Goal: Information Seeking & Learning: Check status

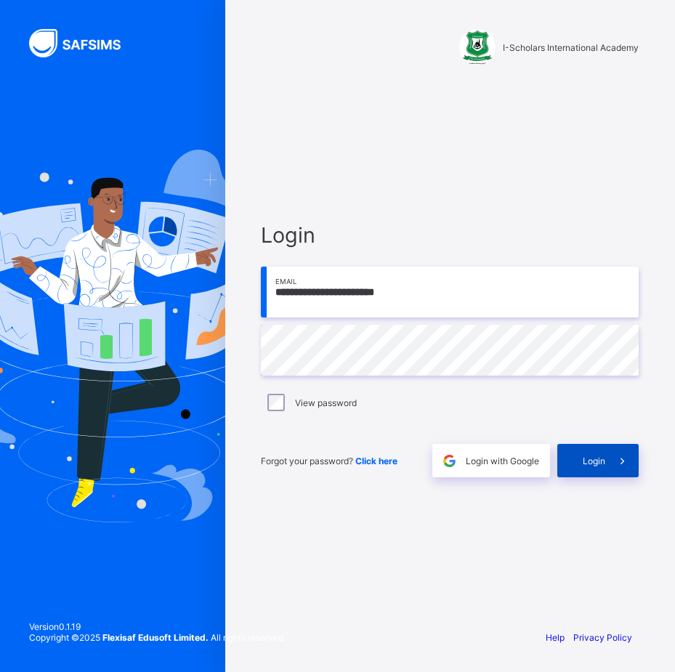
click at [593, 462] on span "Login" at bounding box center [594, 461] width 23 height 11
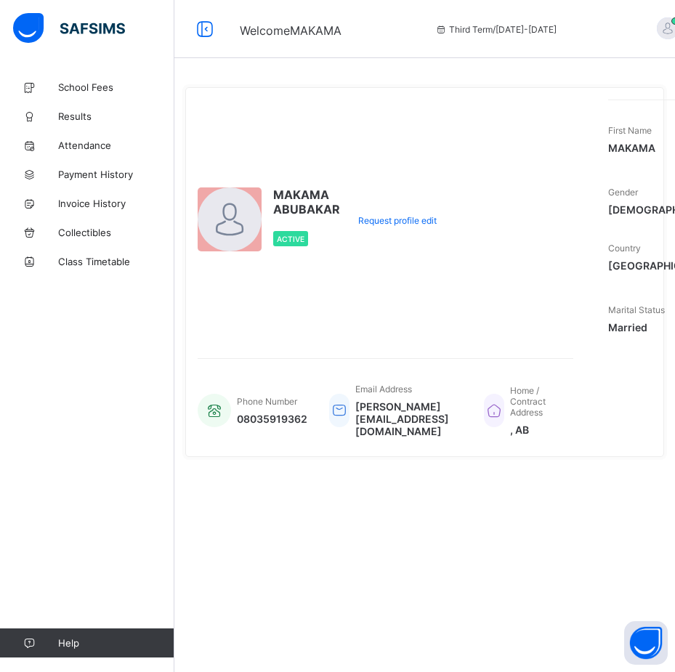
click at [310, 150] on div "MAKAMA ABUBAKAR Active" at bounding box center [269, 220] width 142 height 241
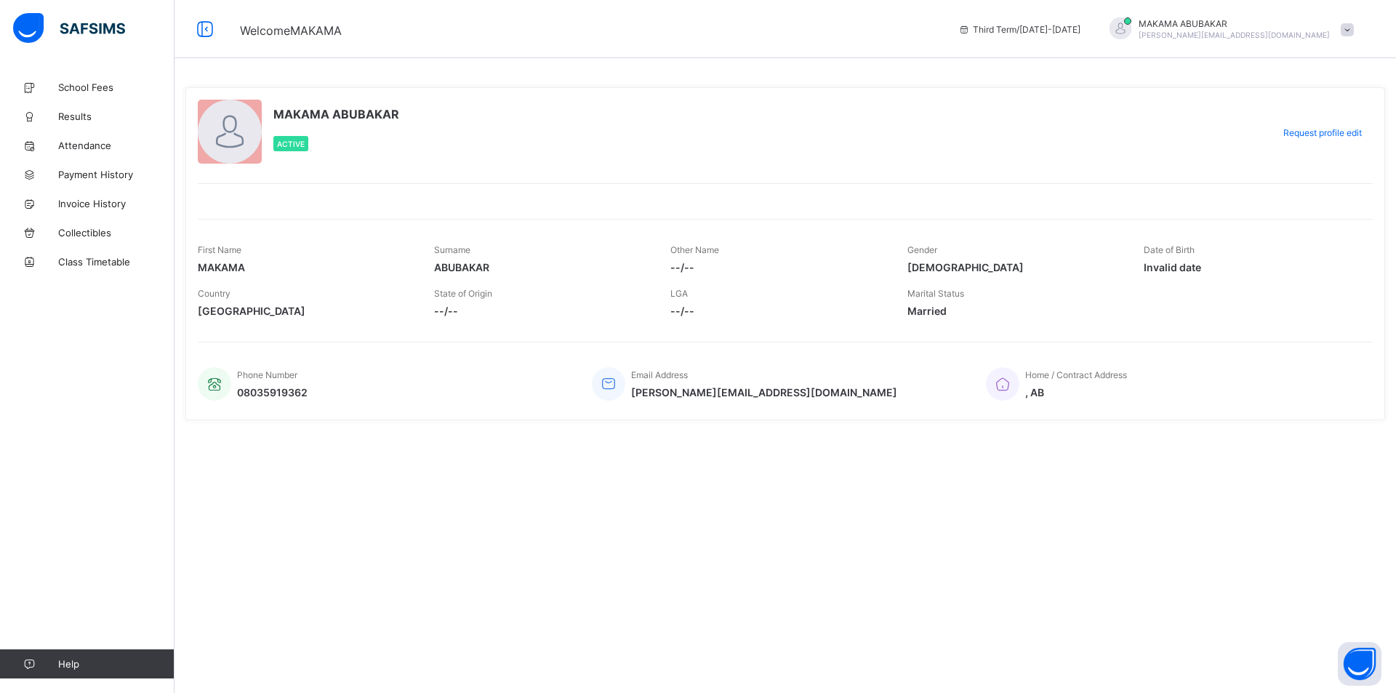
click at [439, 303] on span at bounding box center [541, 302] width 214 height 6
click at [444, 314] on span "--/--" at bounding box center [541, 311] width 214 height 12
click at [533, 318] on div "State of Origin --/--" at bounding box center [541, 303] width 214 height 44
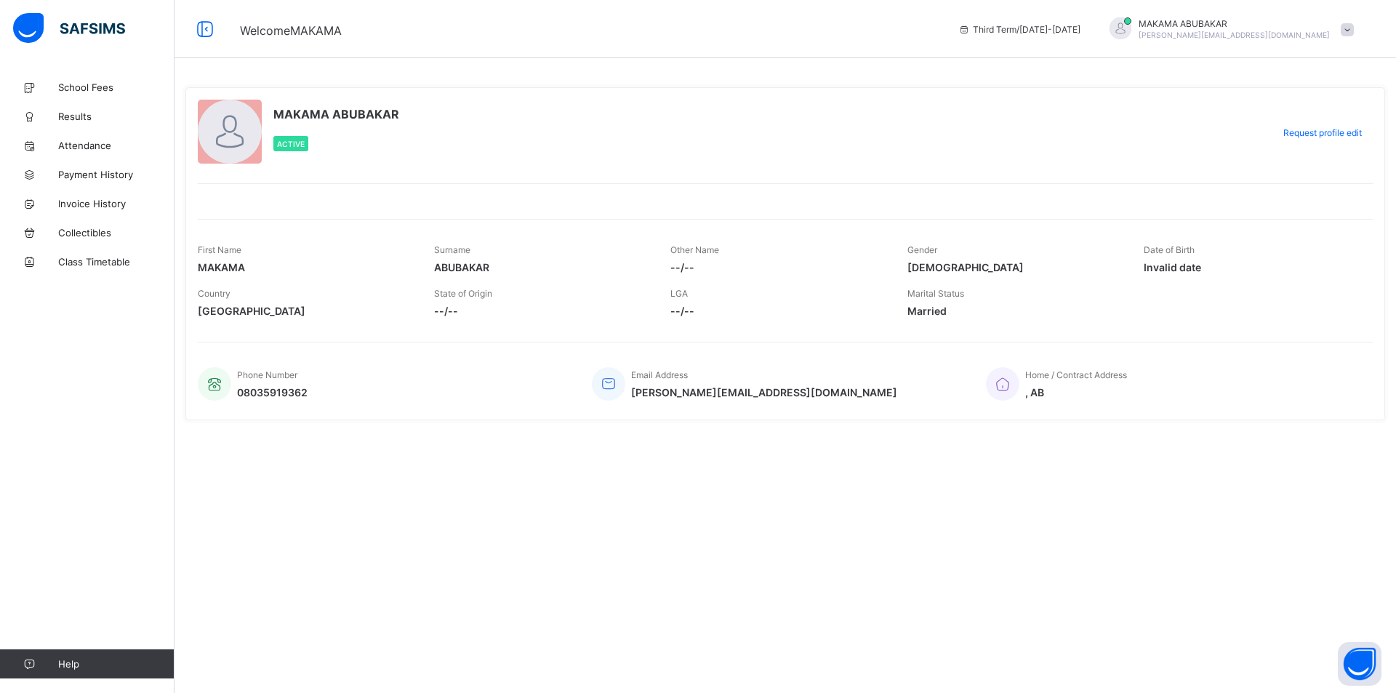
click at [675, 395] on span ", AB" at bounding box center [1076, 392] width 102 height 12
click at [89, 87] on span "School Fees" at bounding box center [116, 87] width 116 height 12
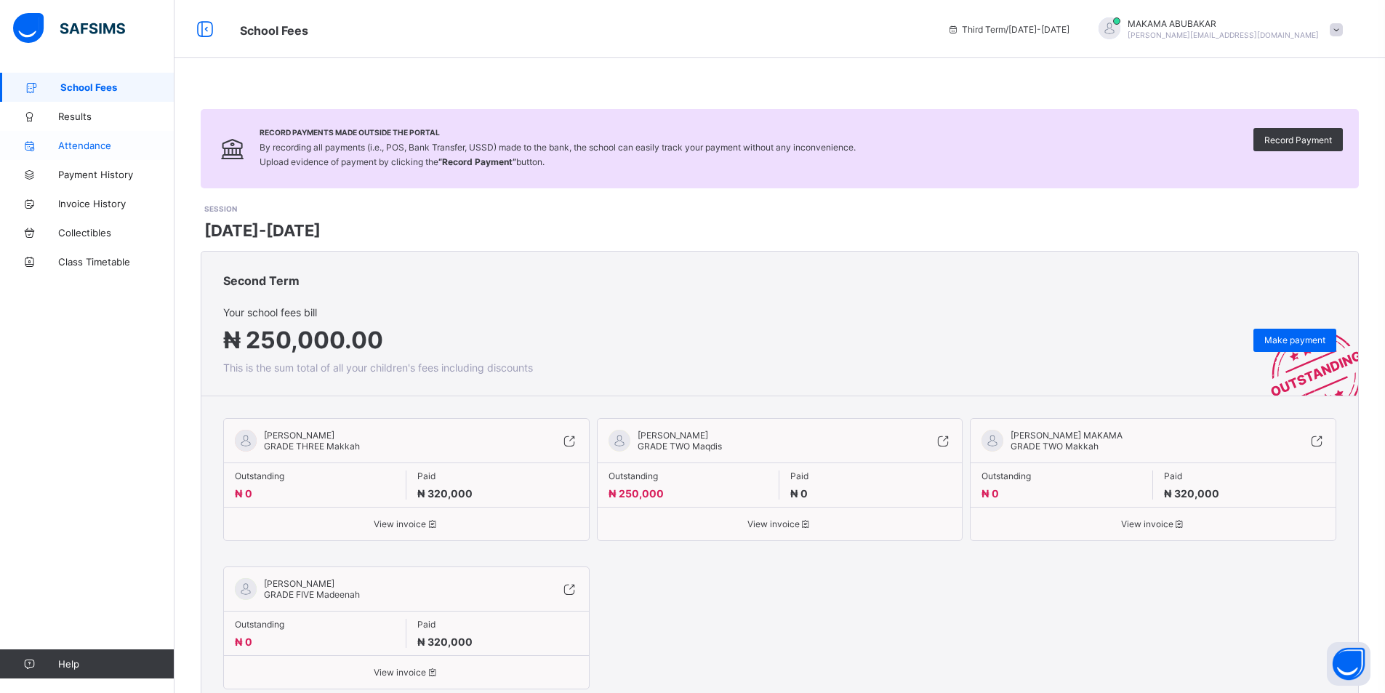
click at [94, 137] on link "Attendance" at bounding box center [87, 145] width 174 height 29
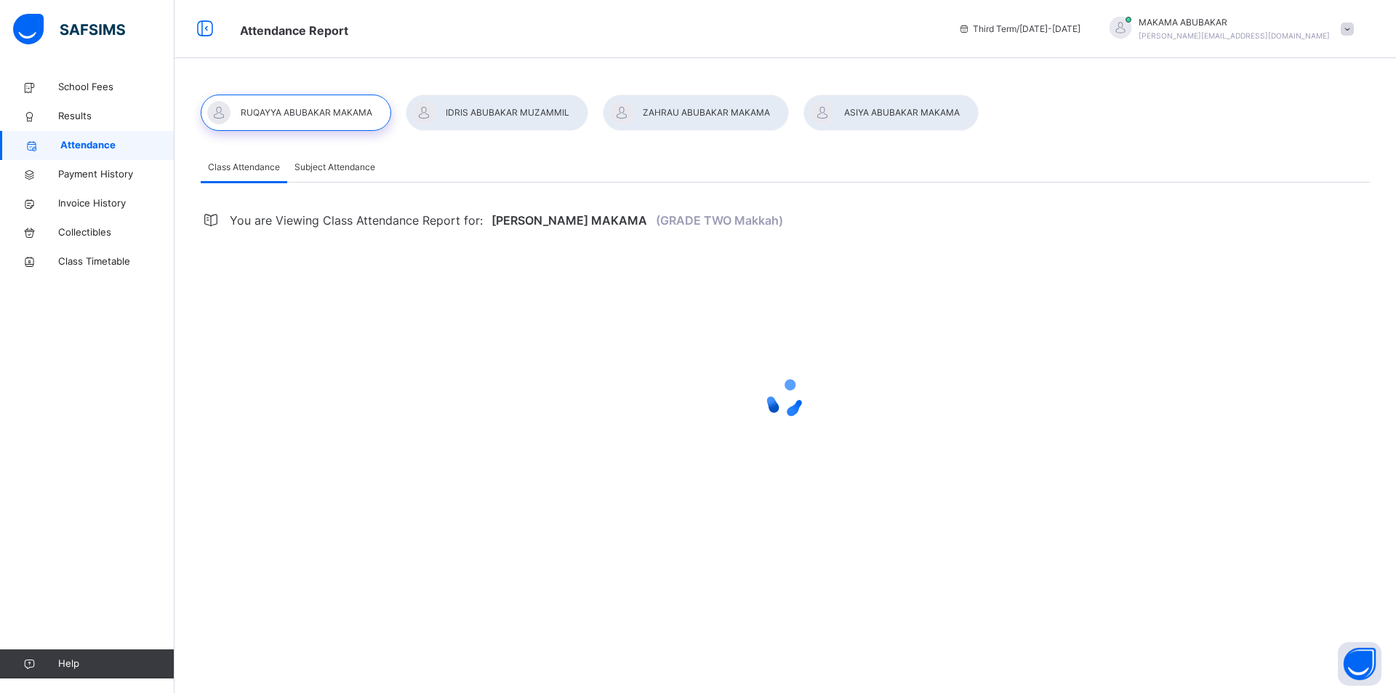
select select "****"
select select "*"
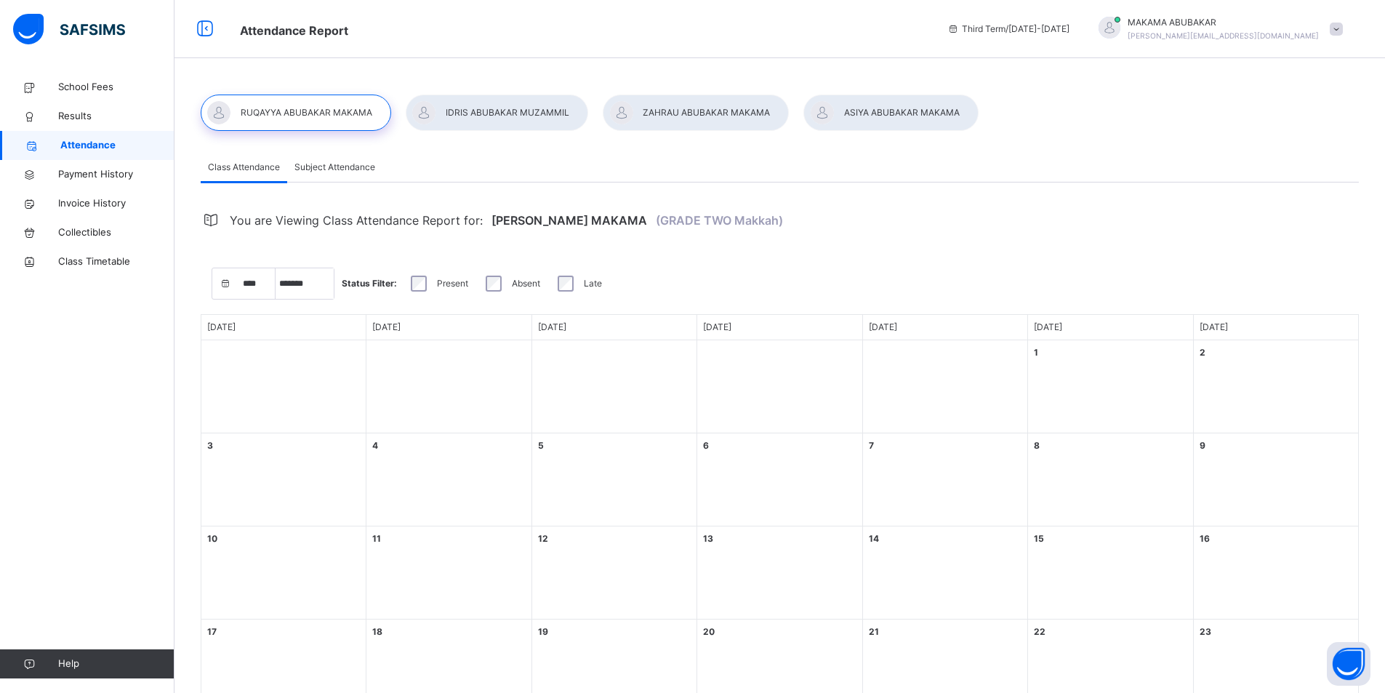
click at [490, 110] on div at bounding box center [497, 113] width 182 height 36
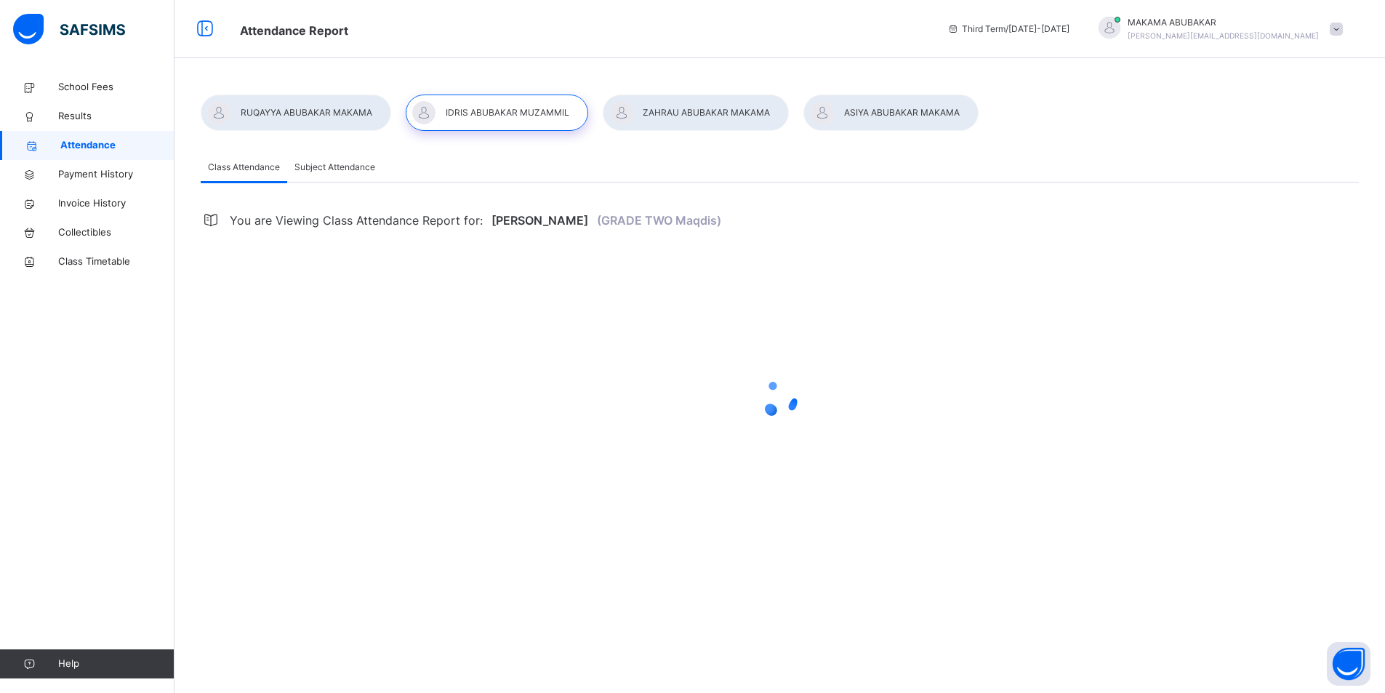
select select "****"
select select "*"
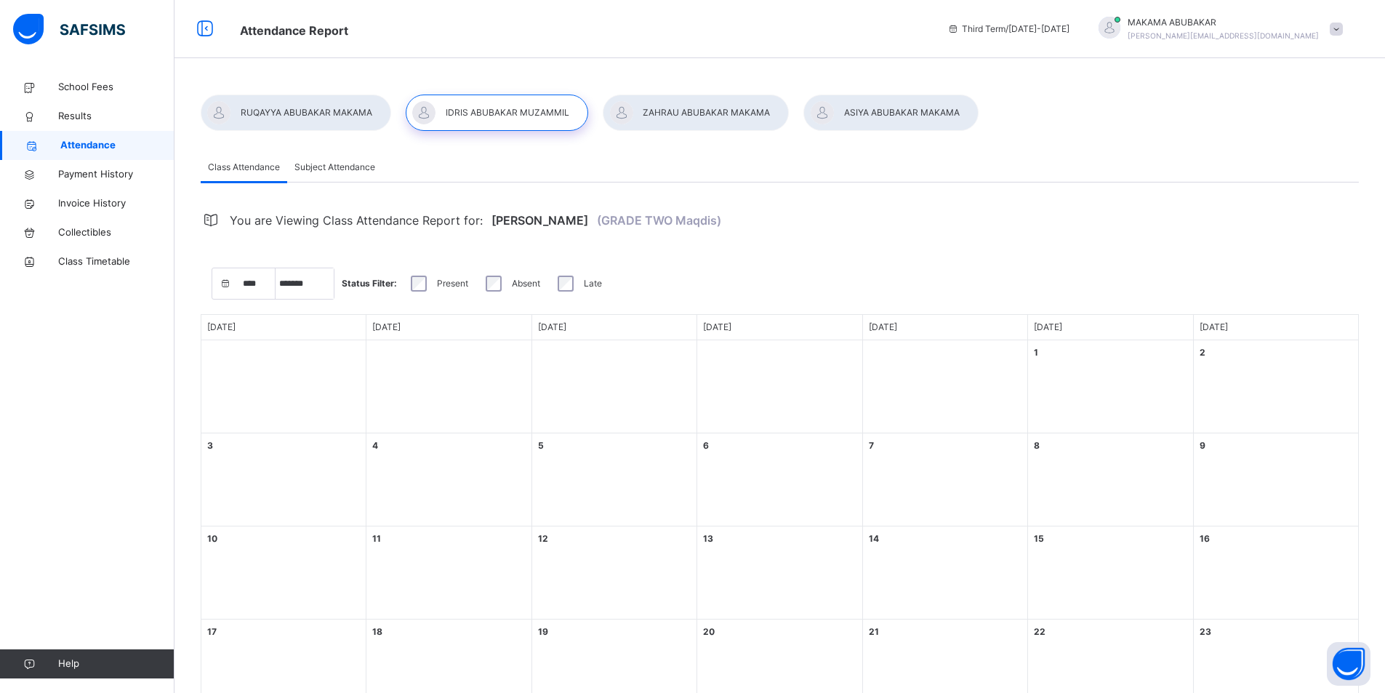
click at [675, 109] on div at bounding box center [696, 113] width 186 height 36
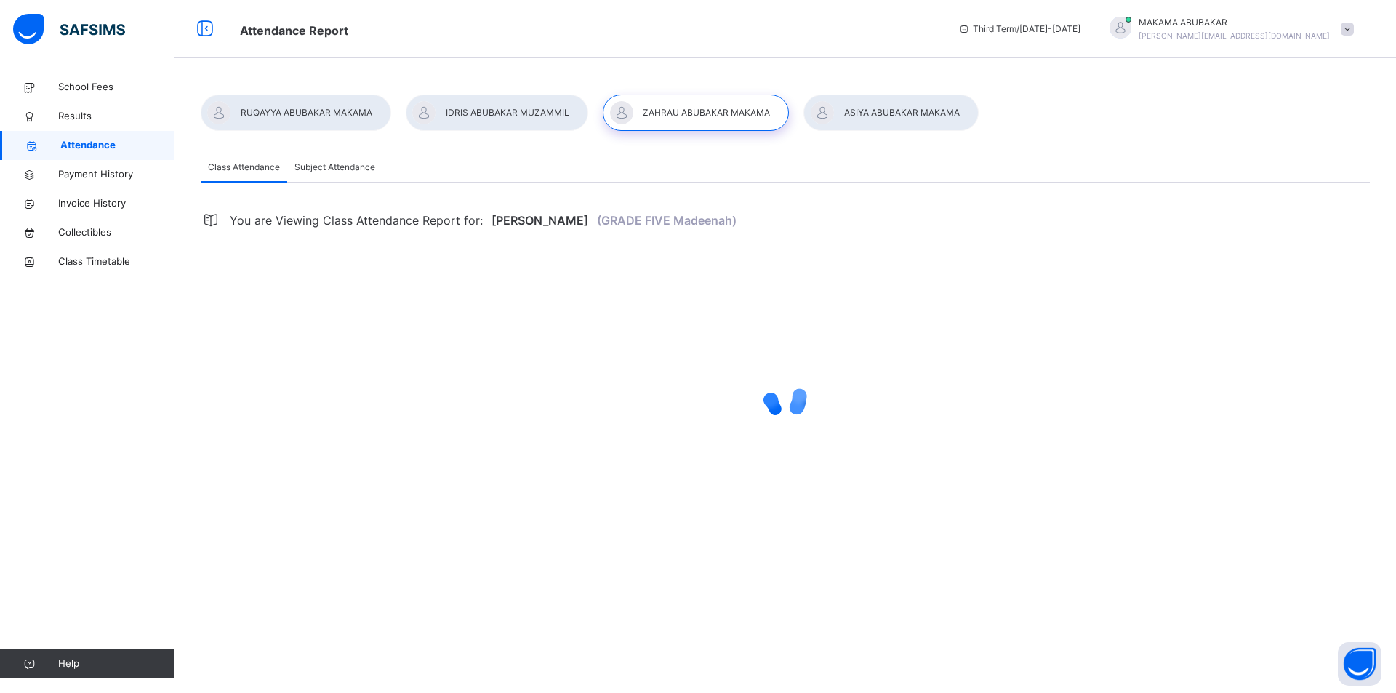
click at [675, 103] on div at bounding box center [890, 113] width 174 height 36
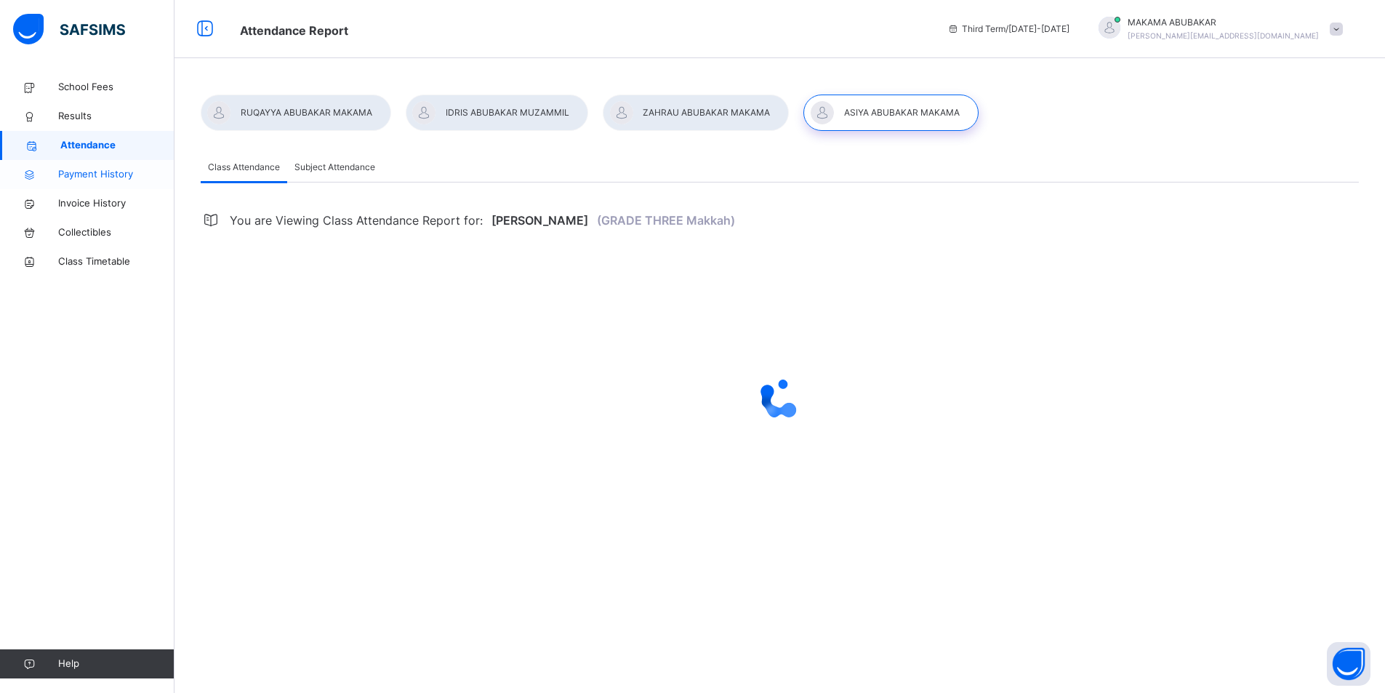
select select "****"
select select "*"
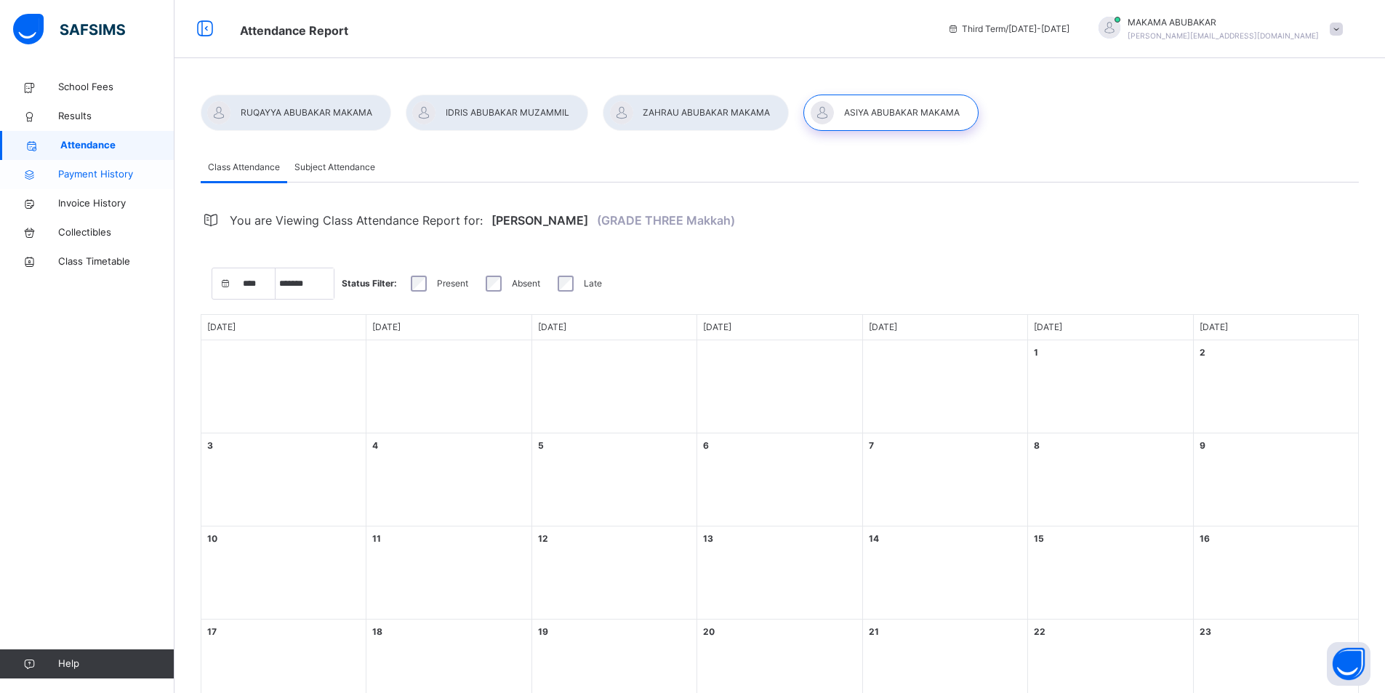
click at [89, 174] on span "Payment History" at bounding box center [116, 174] width 116 height 15
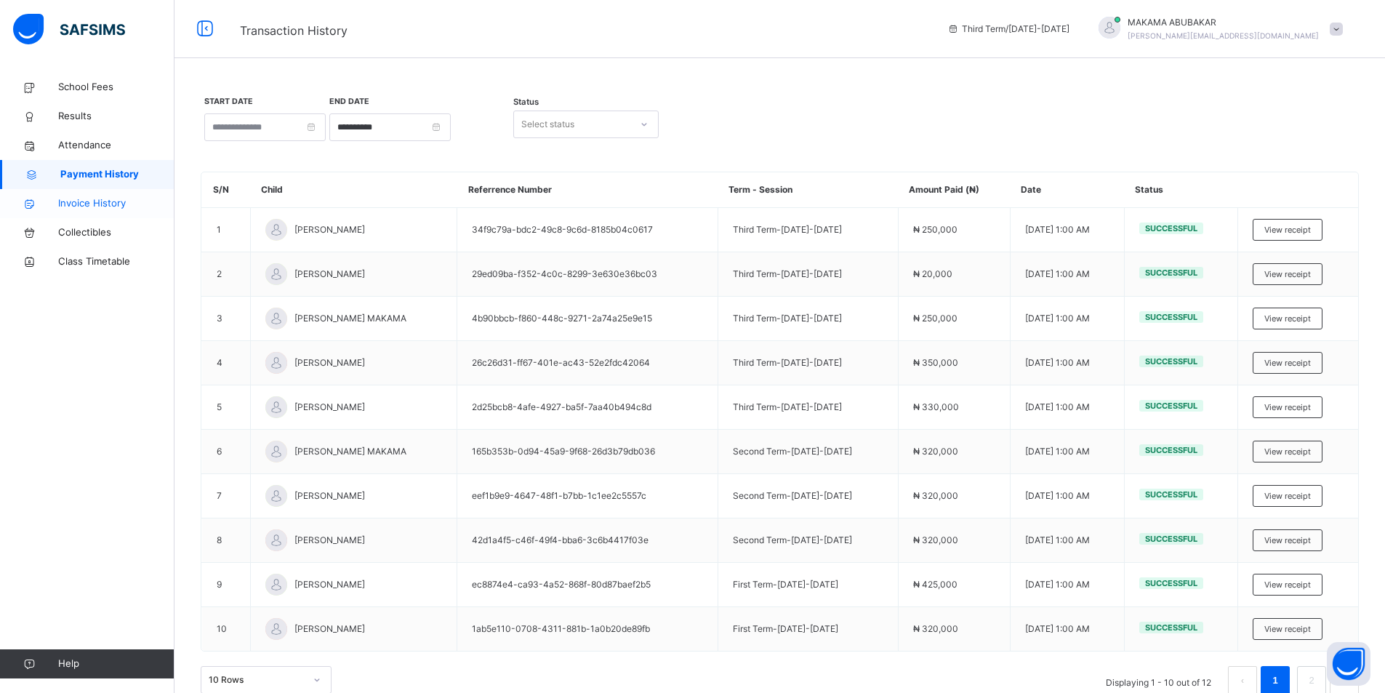
click at [105, 207] on span "Invoice History" at bounding box center [116, 203] width 116 height 15
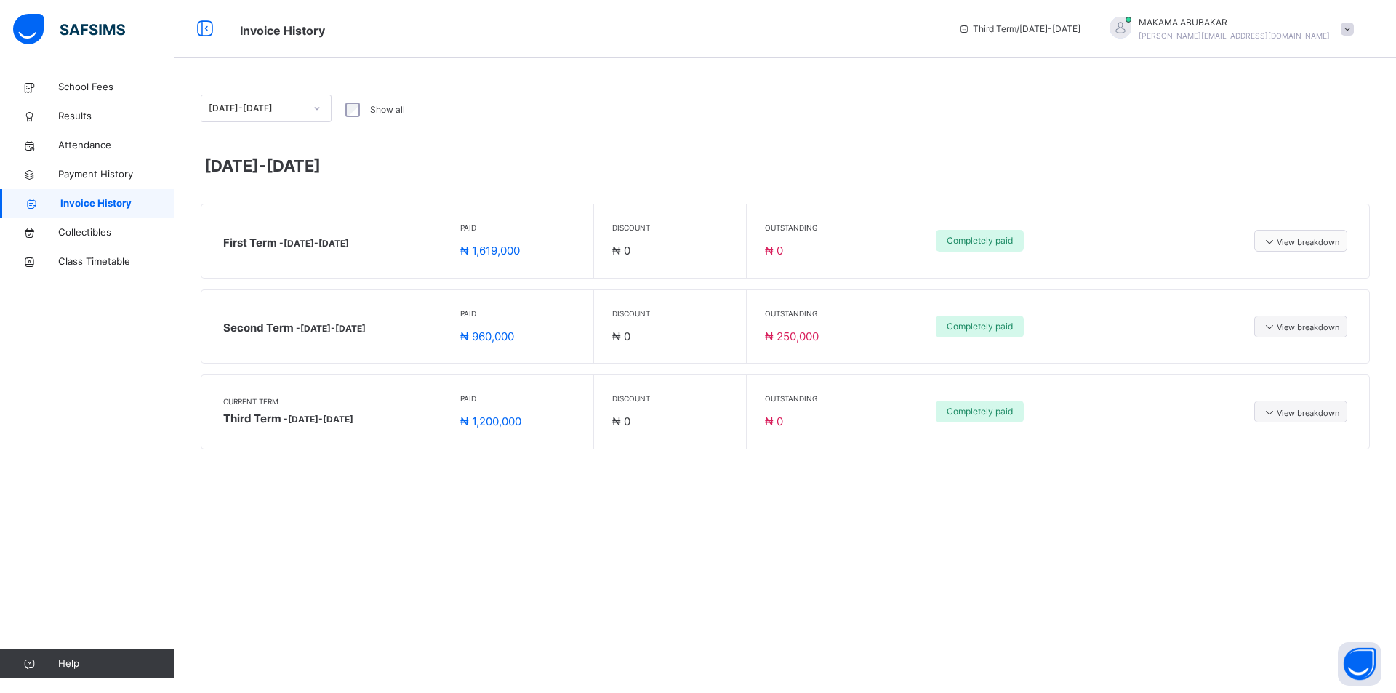
click at [675, 236] on span "View breakdown" at bounding box center [1300, 240] width 77 height 15
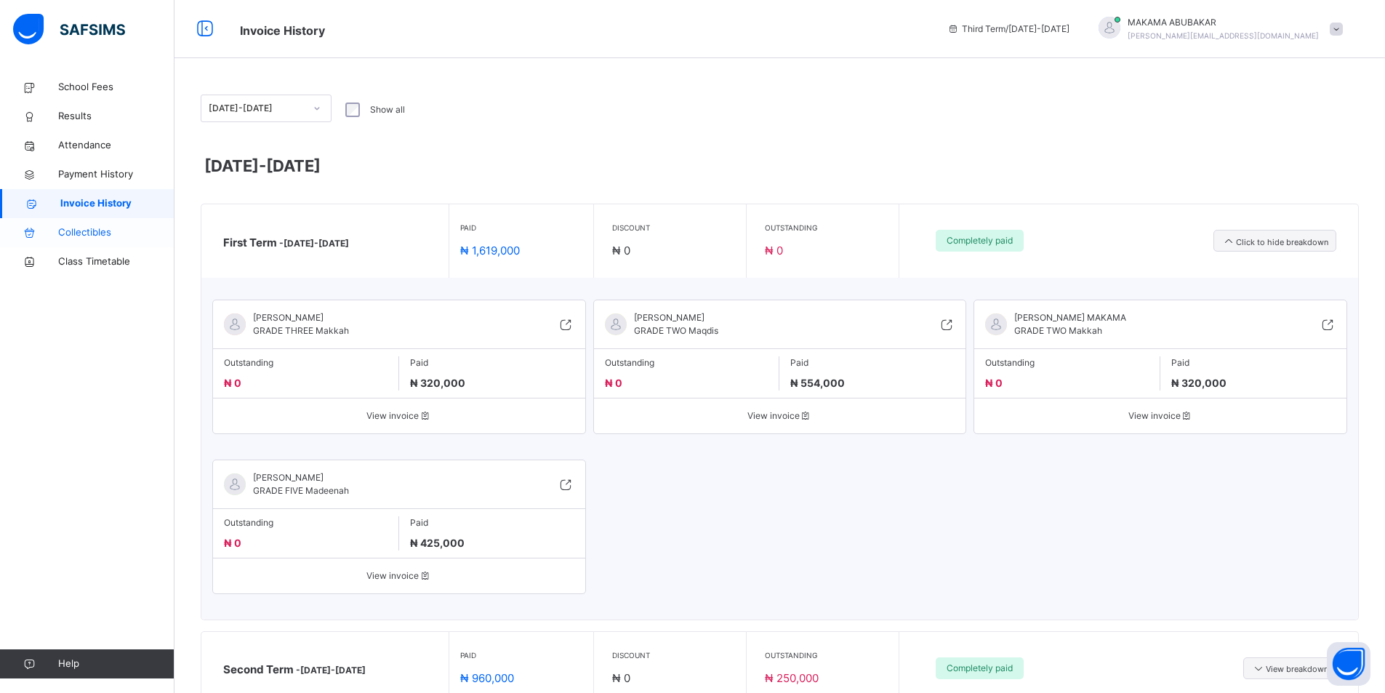
click at [72, 233] on span "Collectibles" at bounding box center [116, 232] width 116 height 15
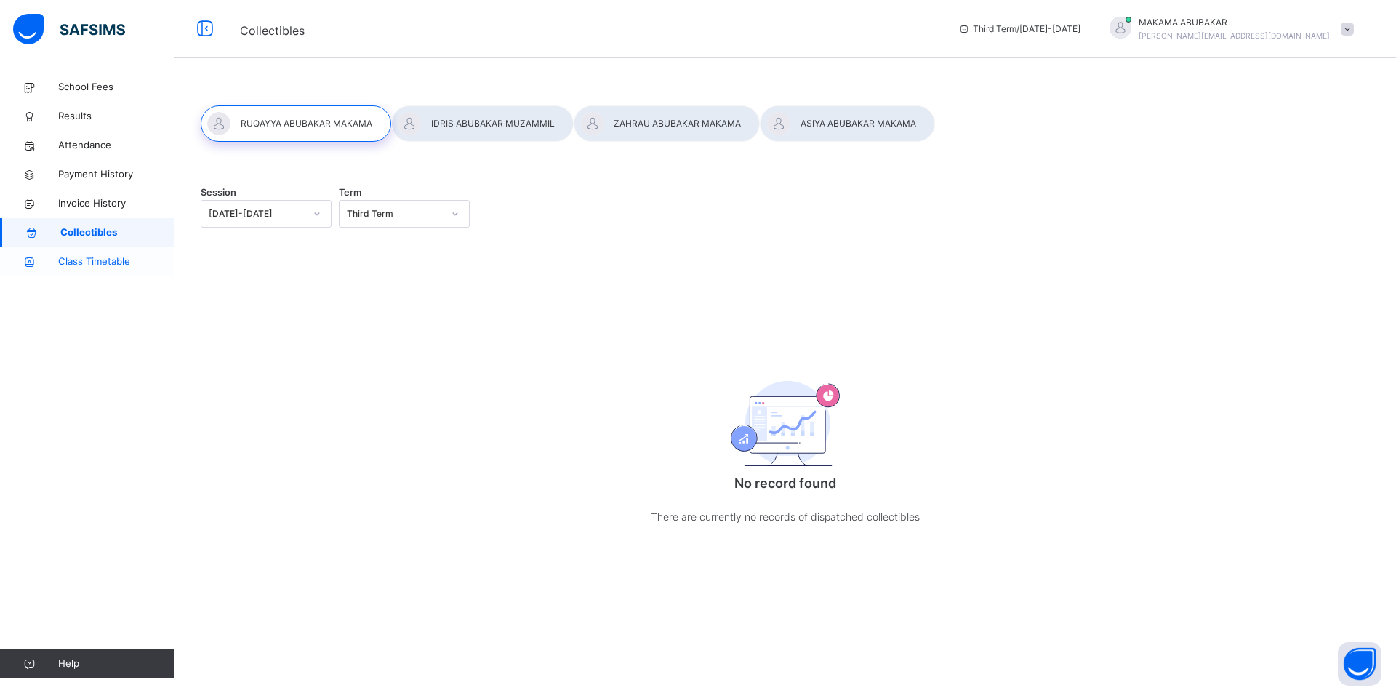
click at [82, 257] on span "Class Timetable" at bounding box center [116, 261] width 116 height 15
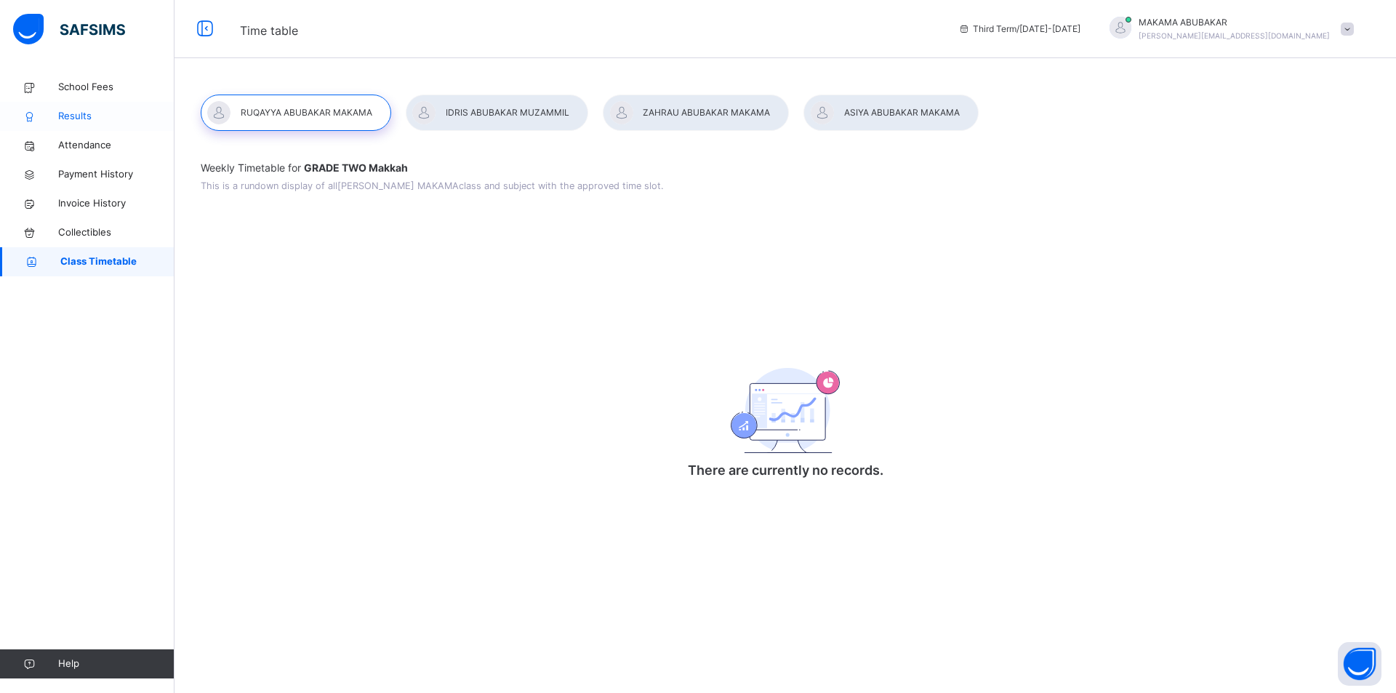
click at [81, 119] on span "Results" at bounding box center [116, 116] width 116 height 15
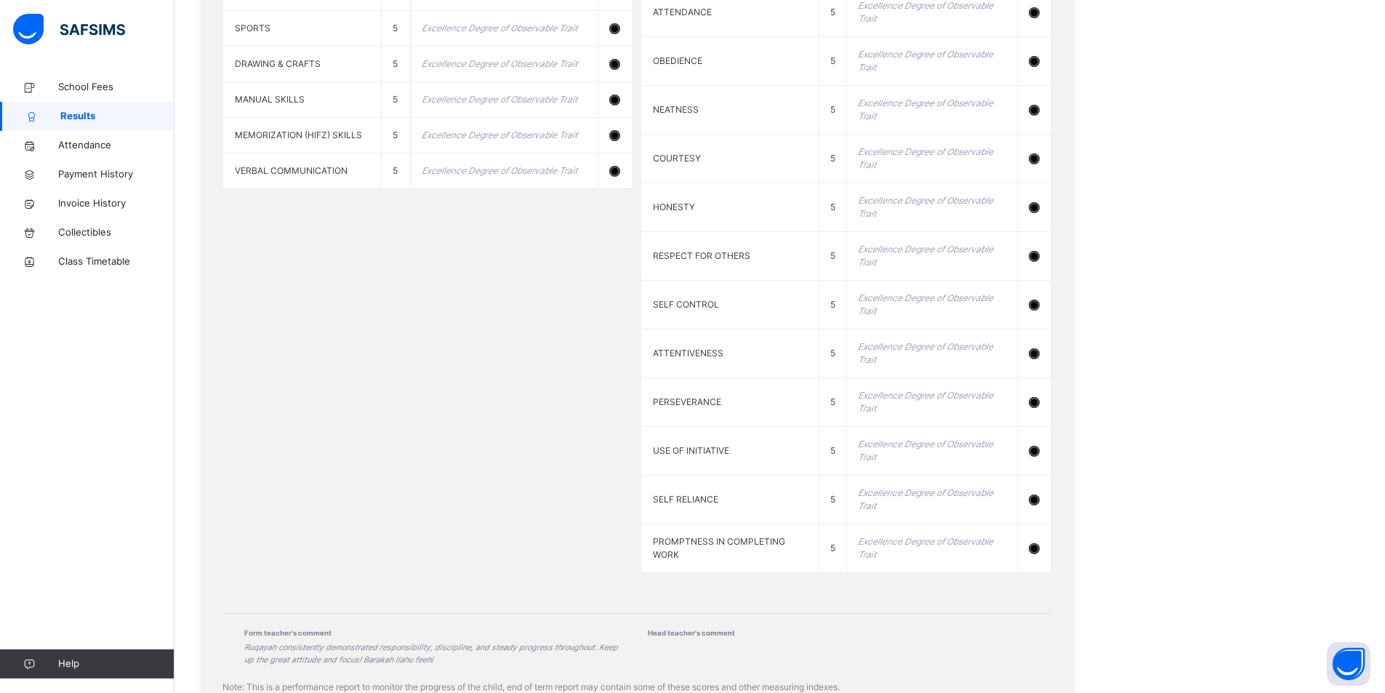
scroll to position [1386, 0]
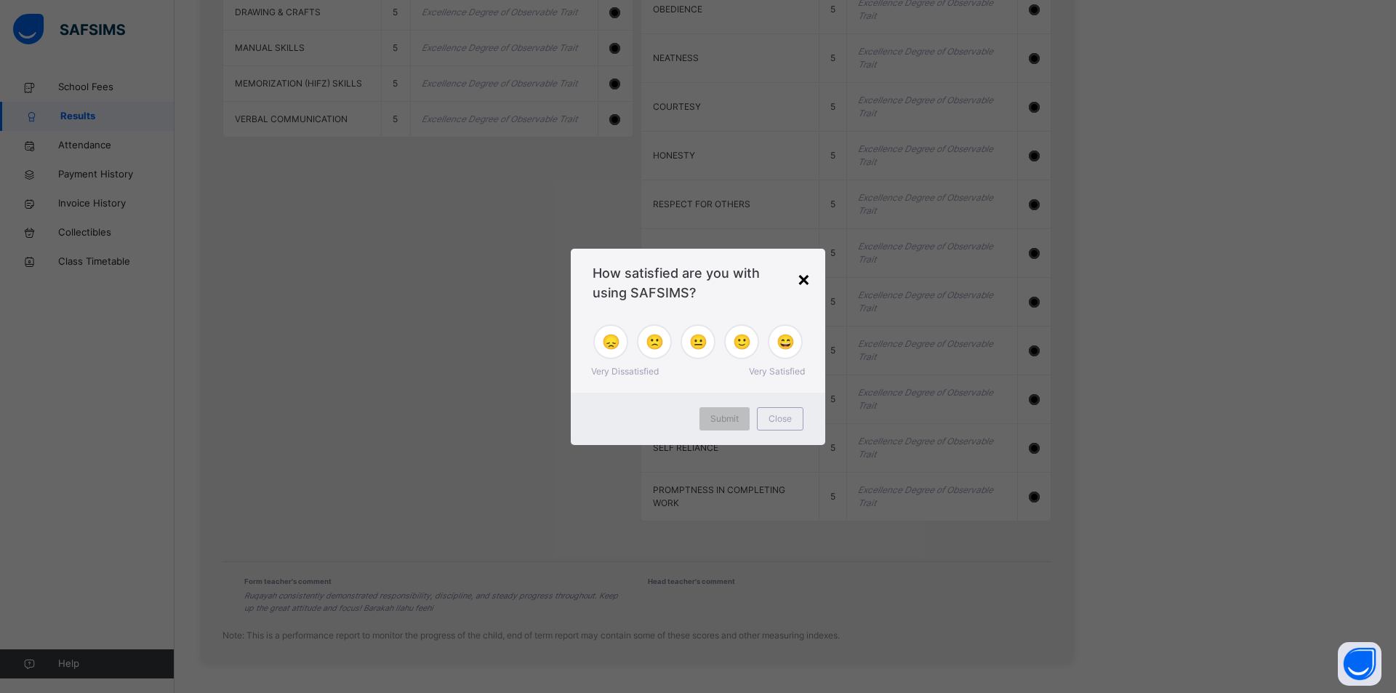
click at [675, 277] on div "×" at bounding box center [804, 278] width 14 height 31
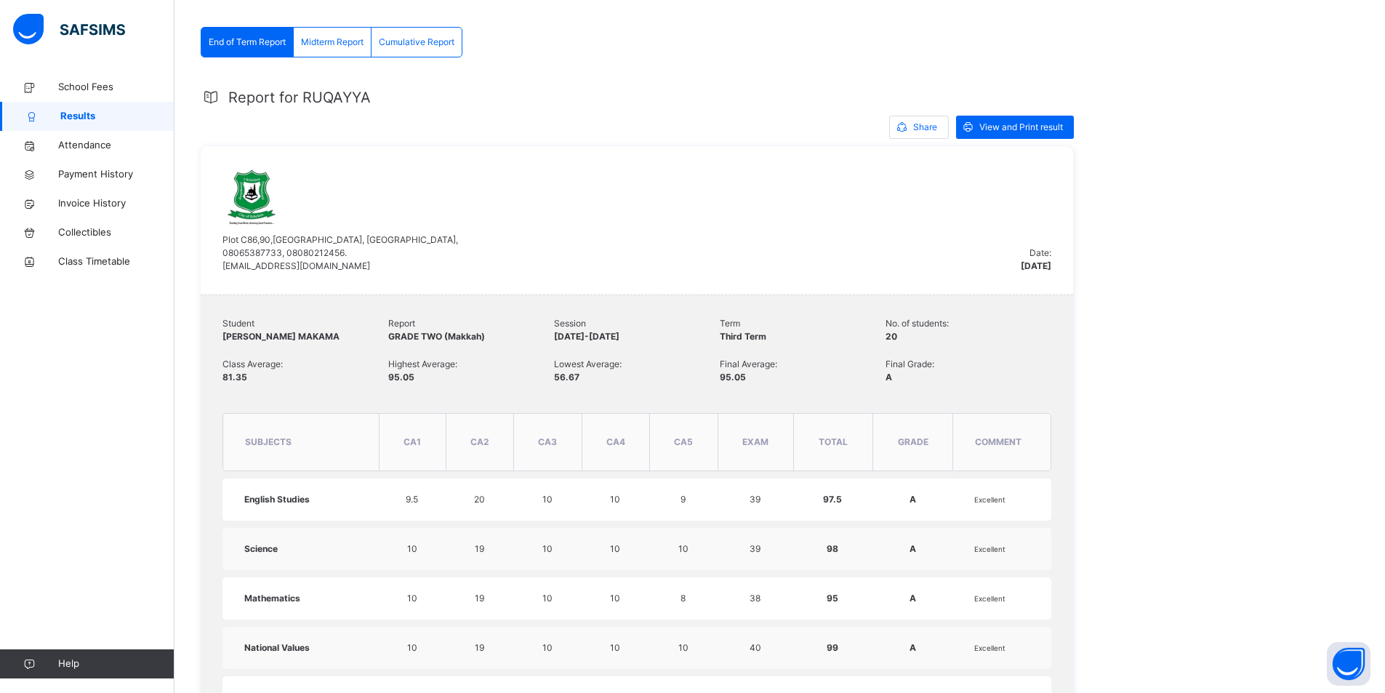
scroll to position [0, 0]
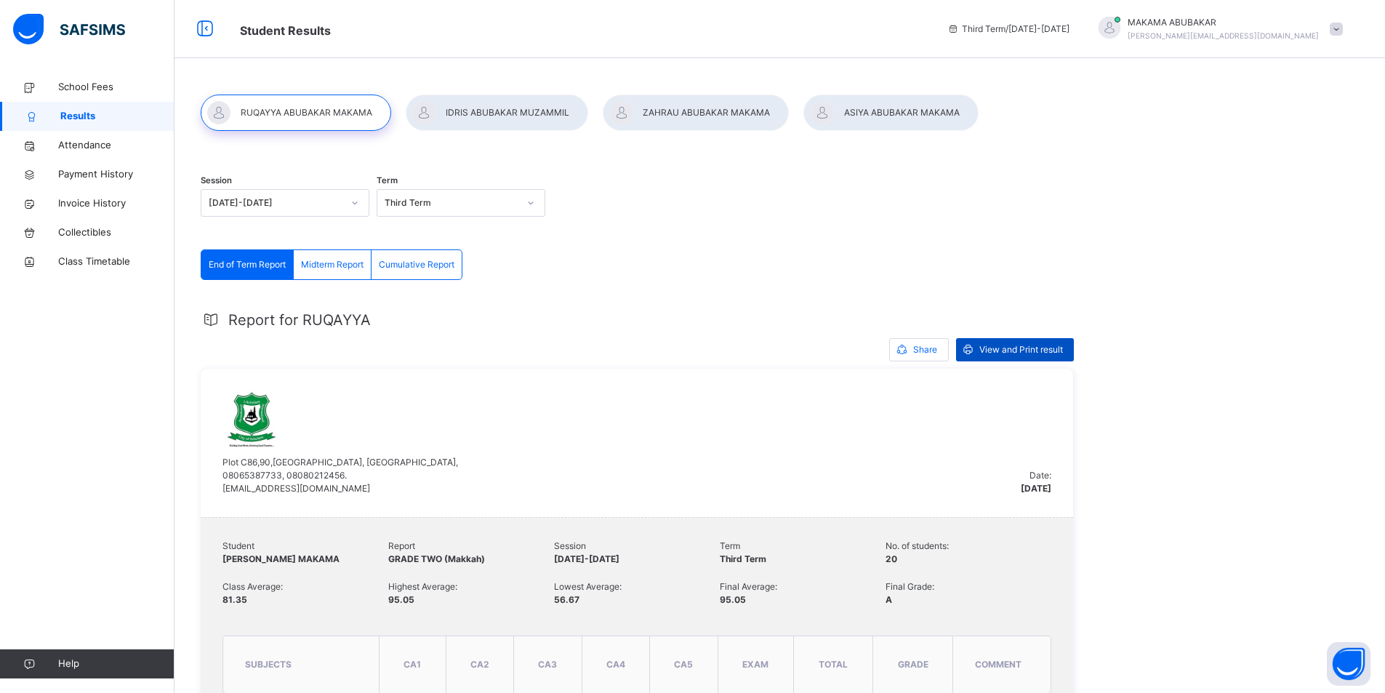
click at [675, 349] on span "View and Print result" at bounding box center [1021, 349] width 84 height 13
click at [490, 113] on div at bounding box center [497, 113] width 182 height 36
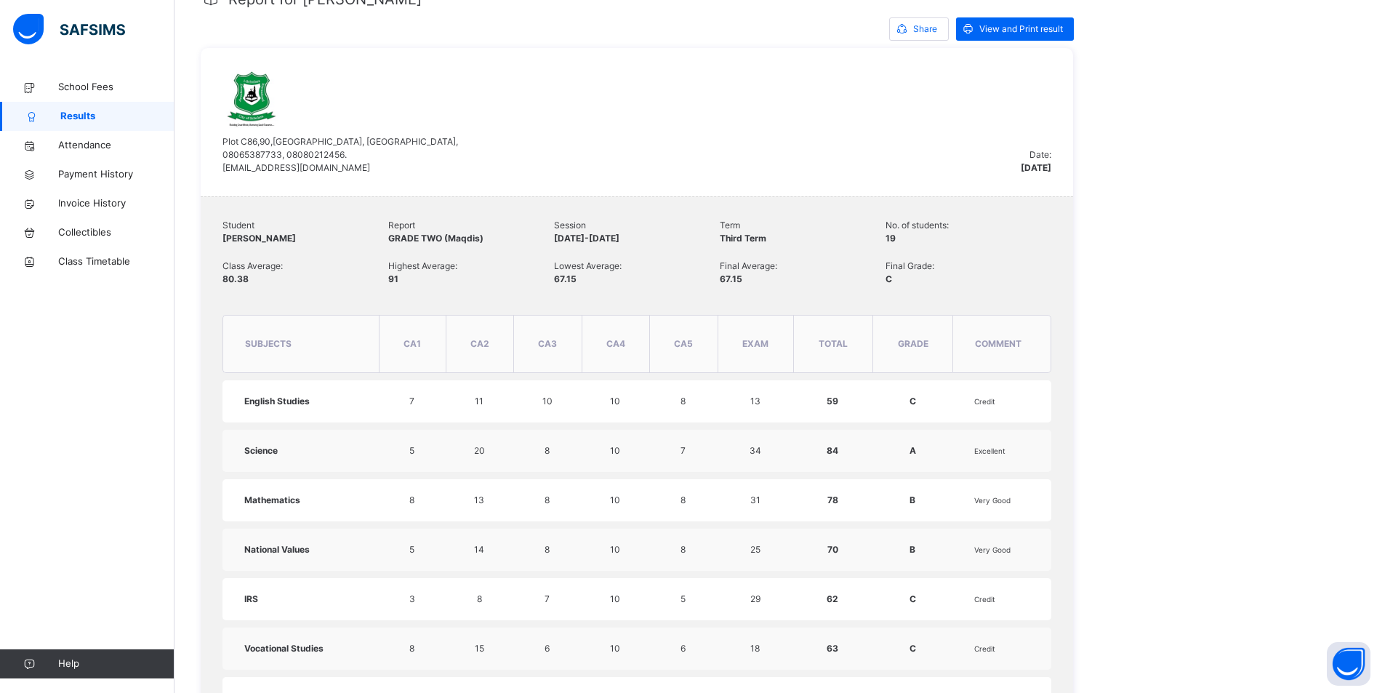
scroll to position [170, 0]
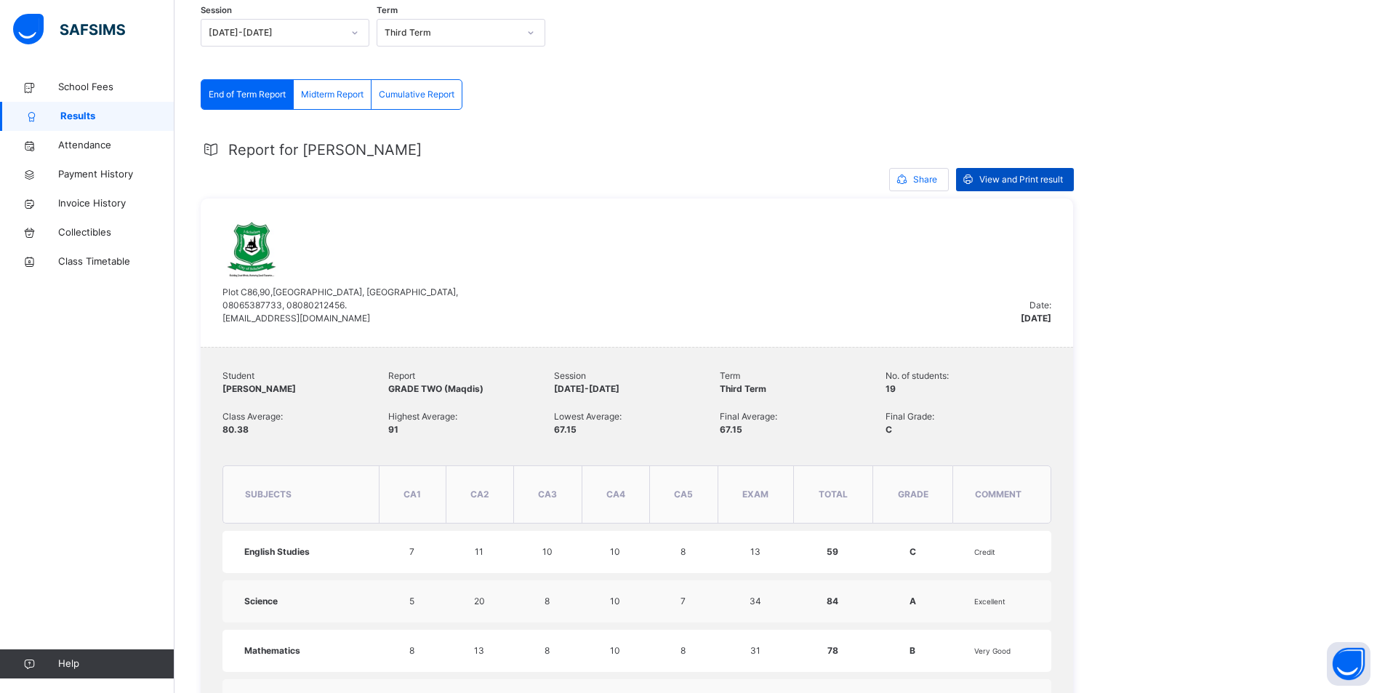
click at [675, 182] on span "View and Print result" at bounding box center [1021, 179] width 84 height 13
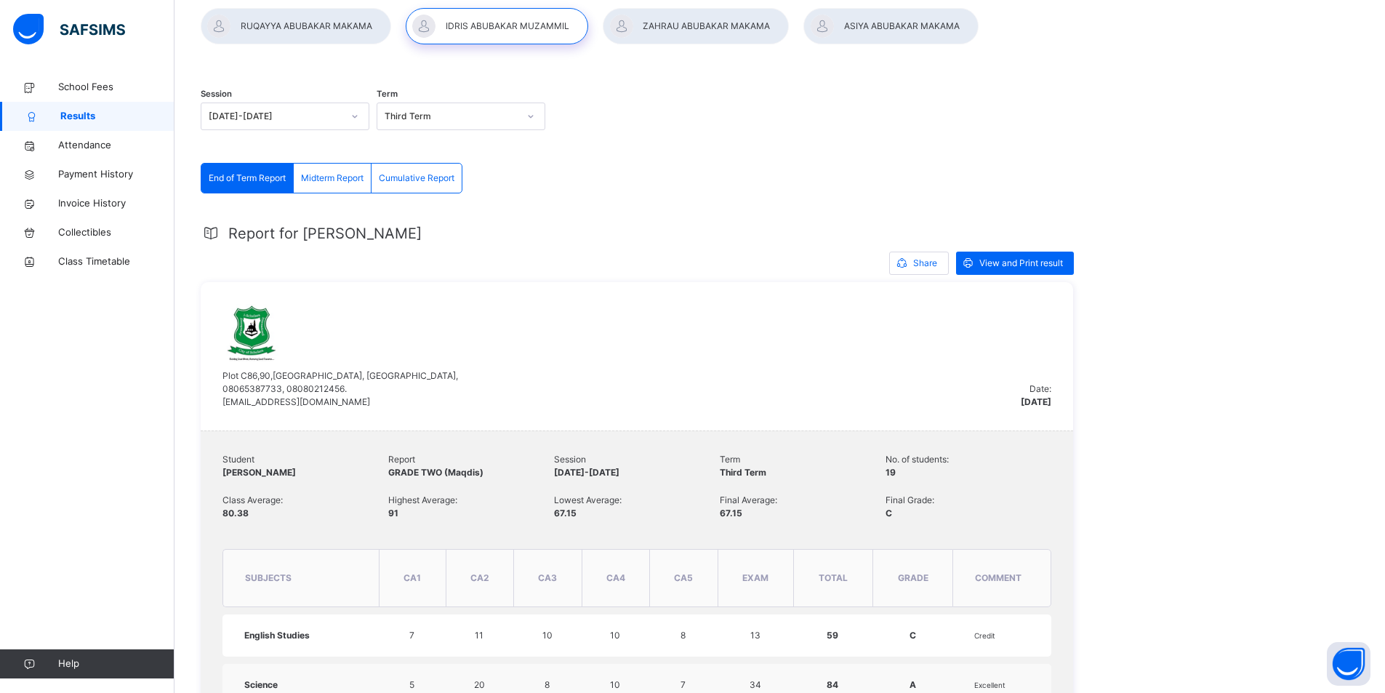
scroll to position [0, 0]
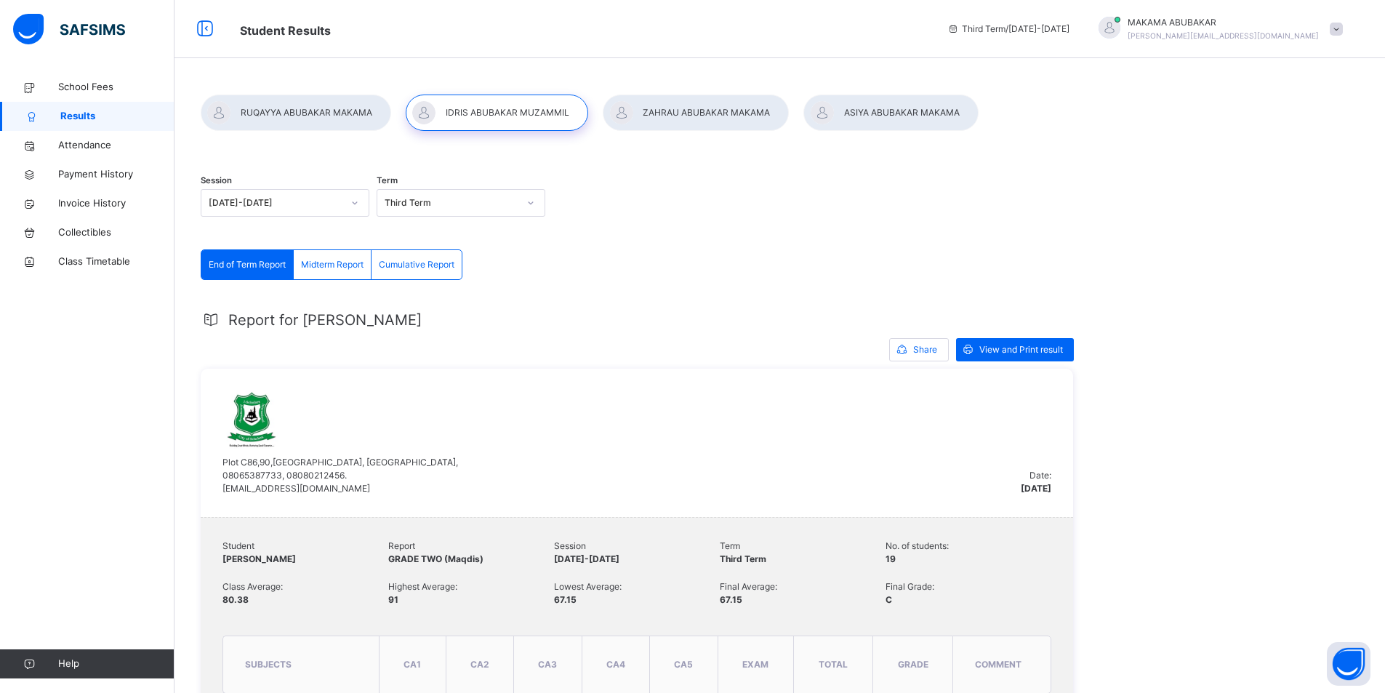
click at [675, 113] on div at bounding box center [890, 113] width 174 height 36
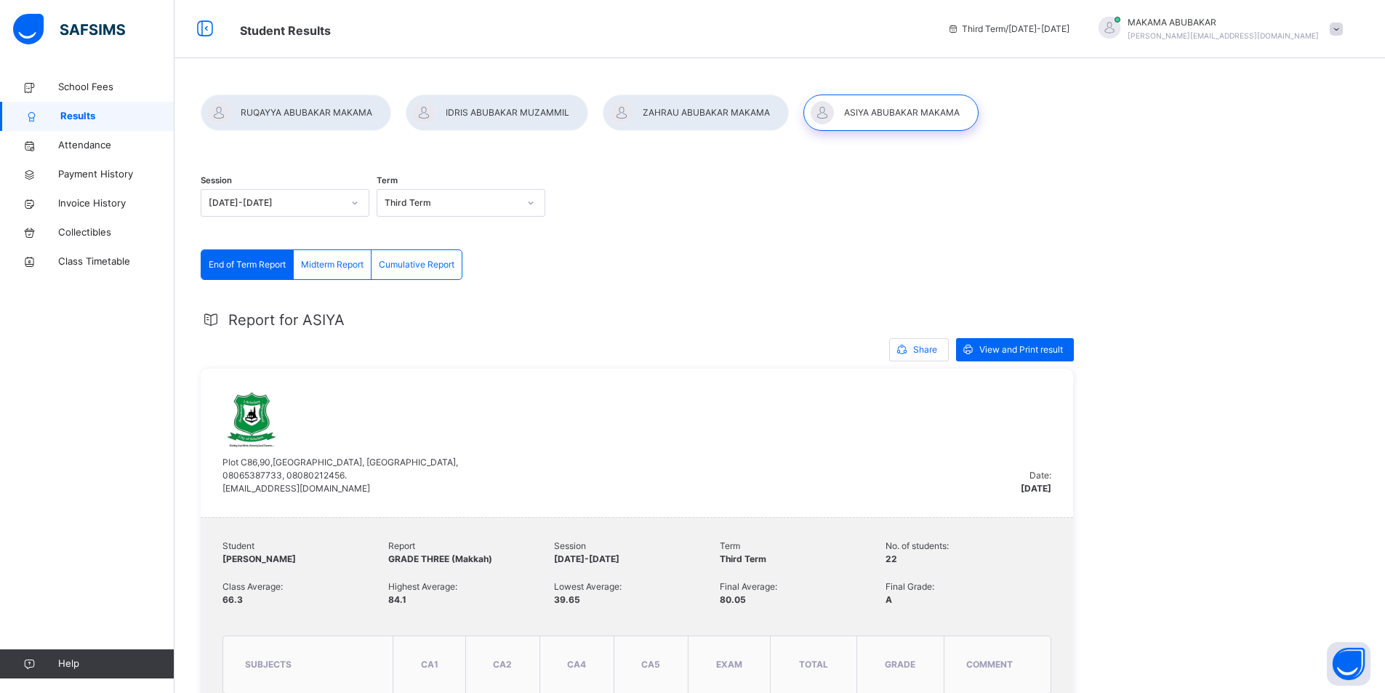
click at [675, 105] on div at bounding box center [890, 113] width 174 height 36
click at [675, 345] on span "View and Print result" at bounding box center [1021, 349] width 84 height 13
click at [675, 110] on div at bounding box center [696, 113] width 186 height 36
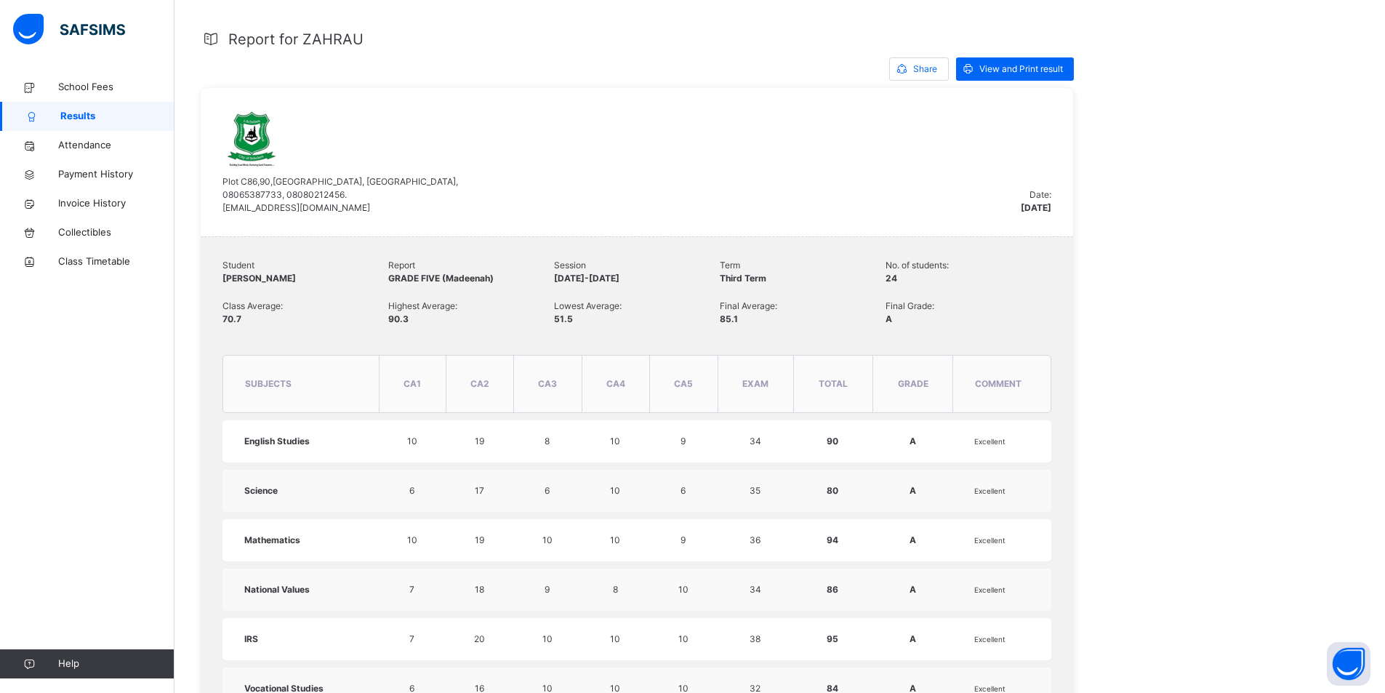
scroll to position [291, 0]
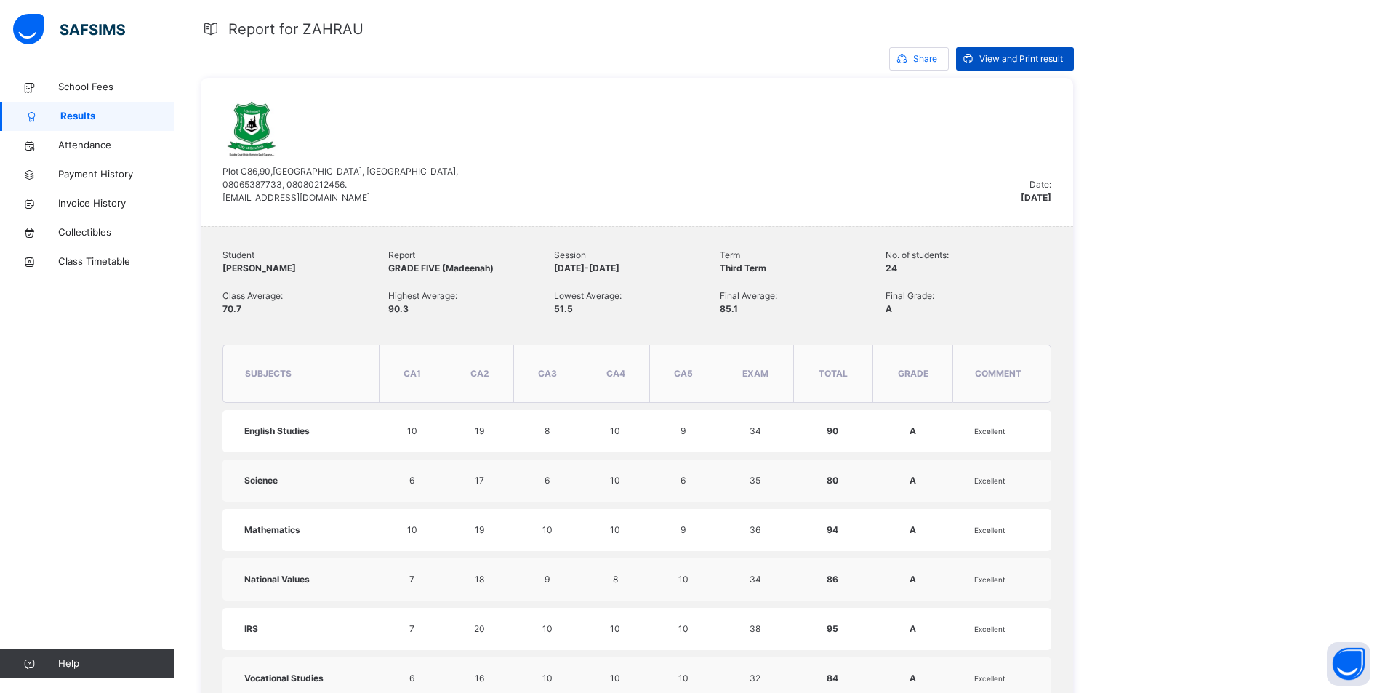
click at [675, 50] on div "View and Print result" at bounding box center [1015, 58] width 118 height 23
click at [83, 85] on span "School Fees" at bounding box center [116, 87] width 116 height 15
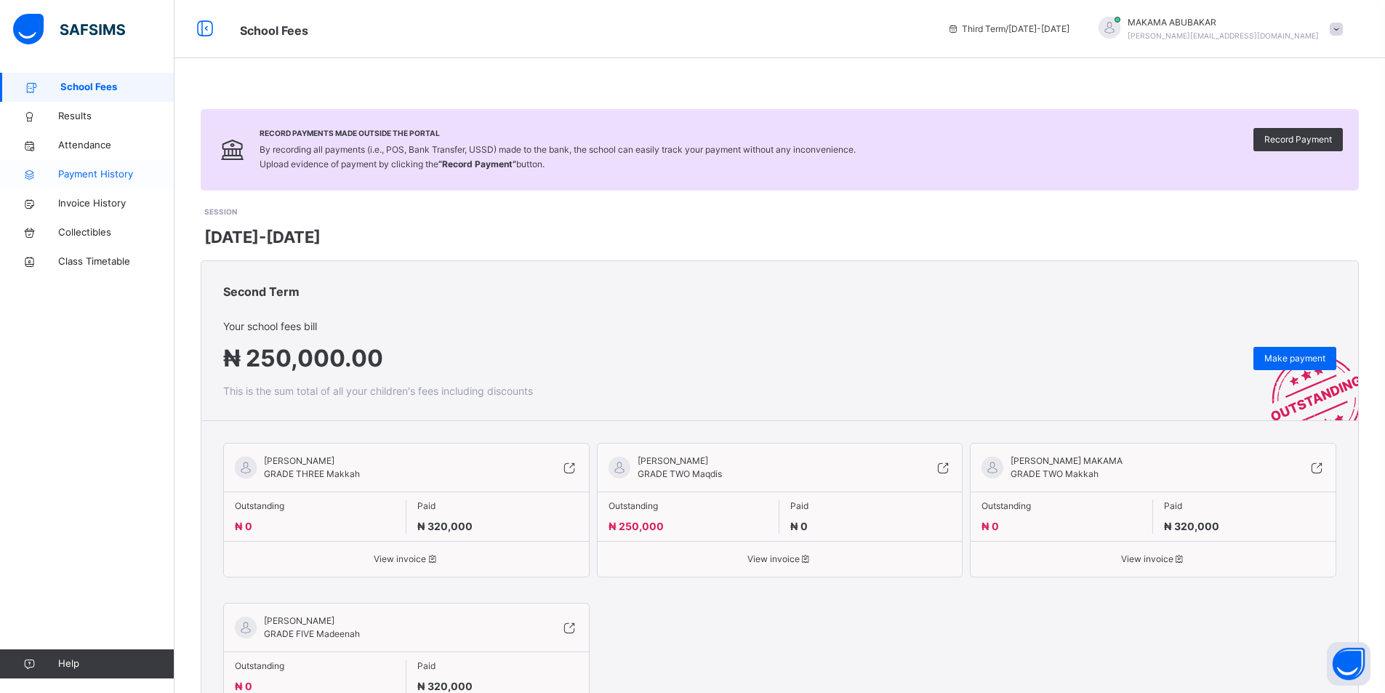
click at [92, 175] on span "Payment History" at bounding box center [116, 174] width 116 height 15
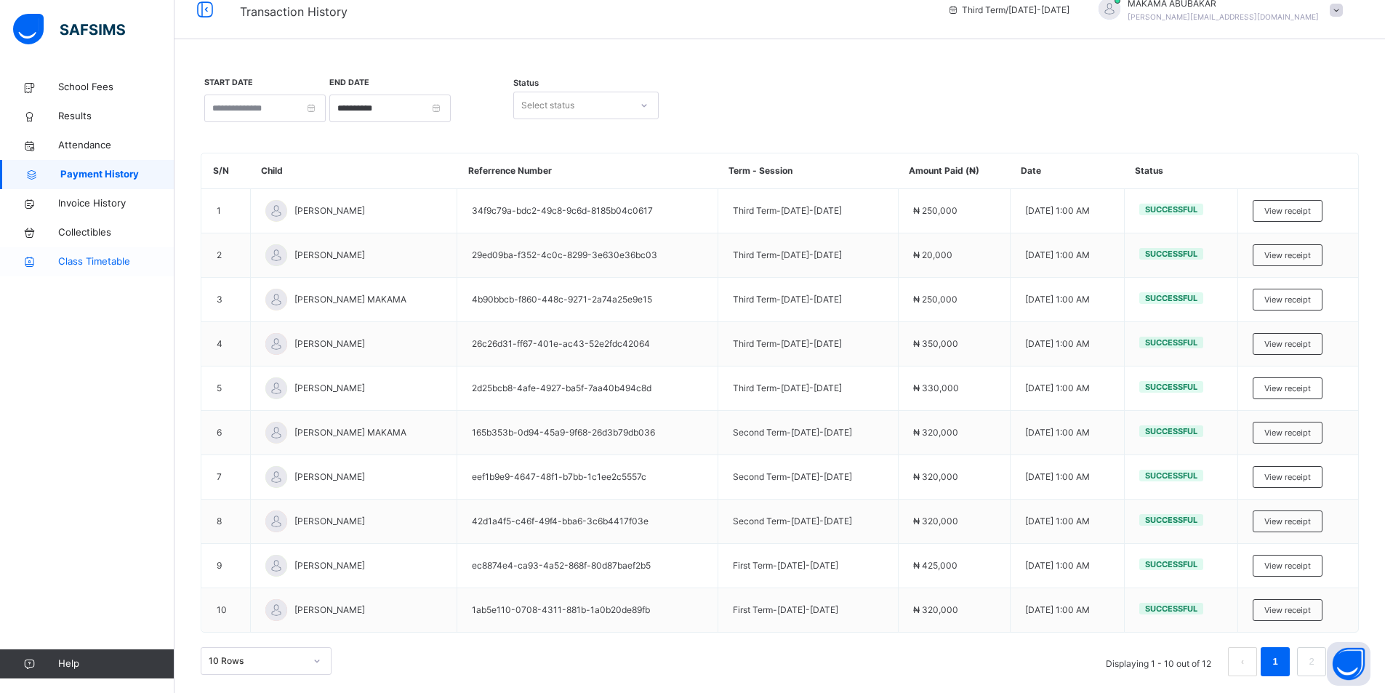
scroll to position [24, 0]
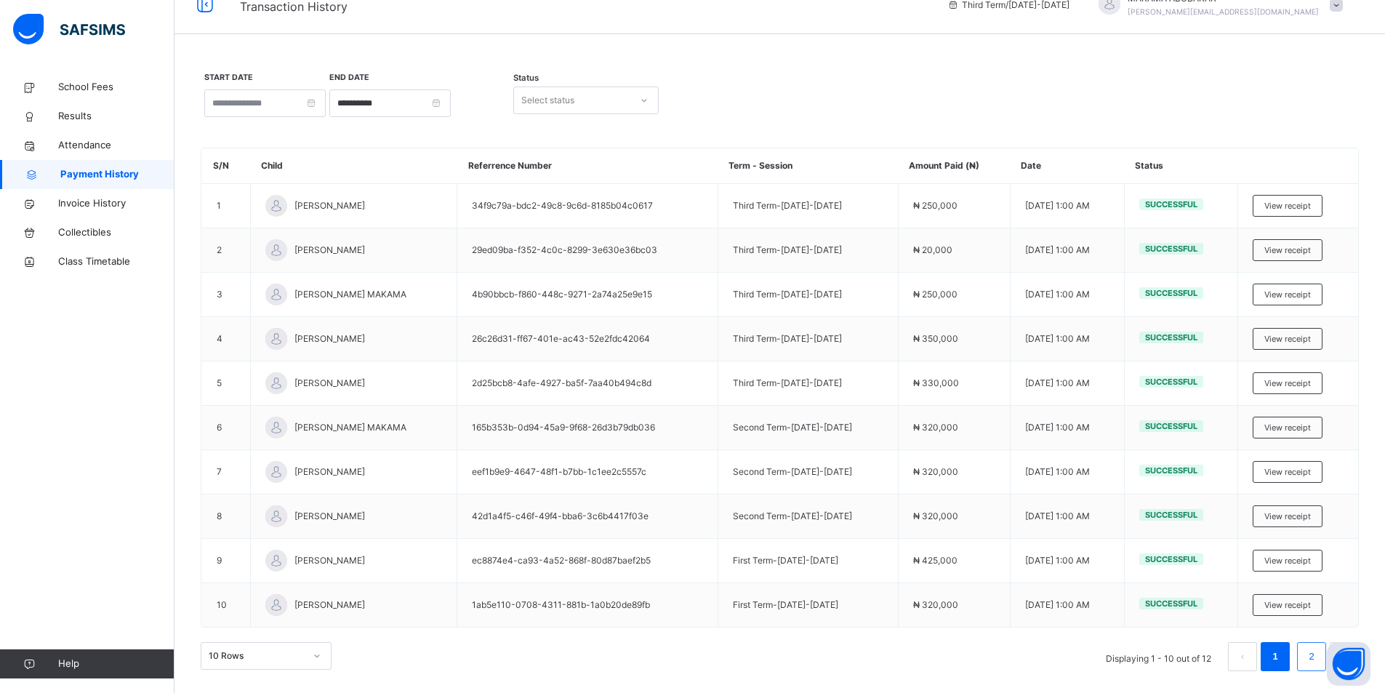
click at [675, 656] on link "2" at bounding box center [1311, 656] width 14 height 19
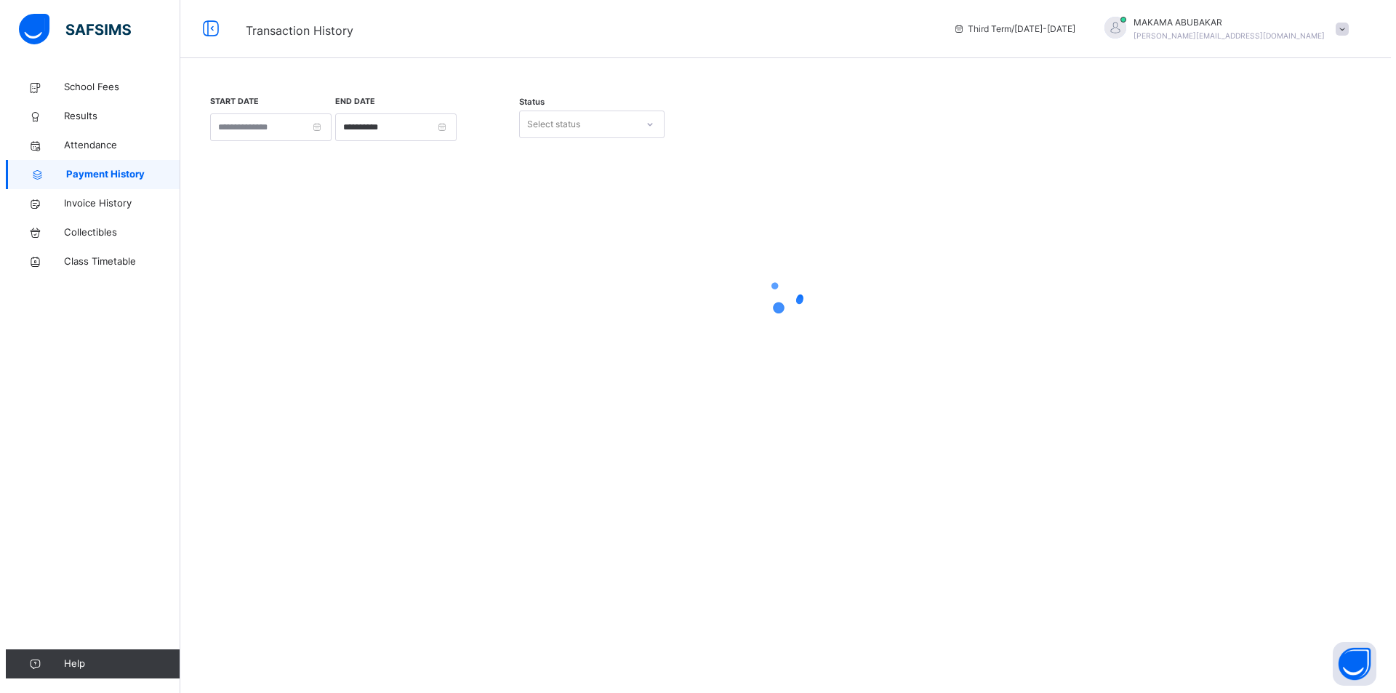
scroll to position [0, 0]
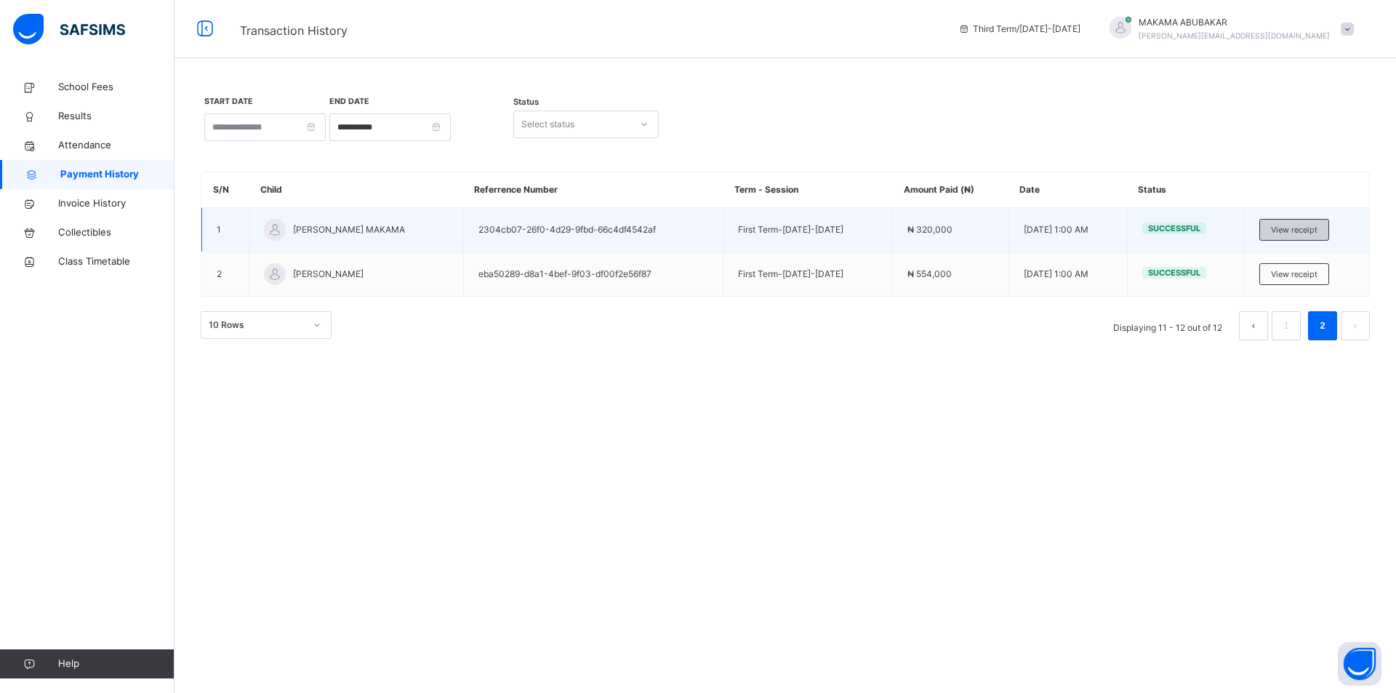
click at [675, 228] on span "View receipt" at bounding box center [1294, 230] width 47 height 12
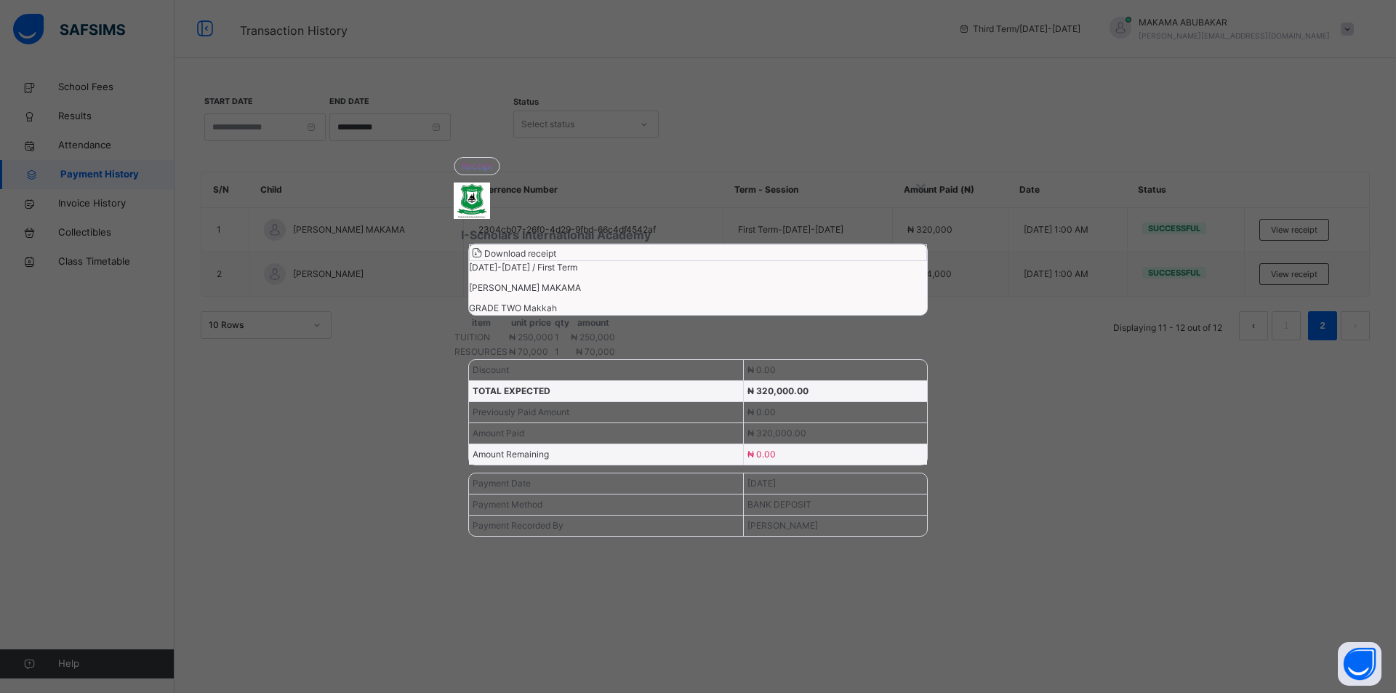
click at [556, 248] on span "Download receipt" at bounding box center [520, 253] width 72 height 11
click at [675, 172] on div "×" at bounding box center [921, 187] width 14 height 31
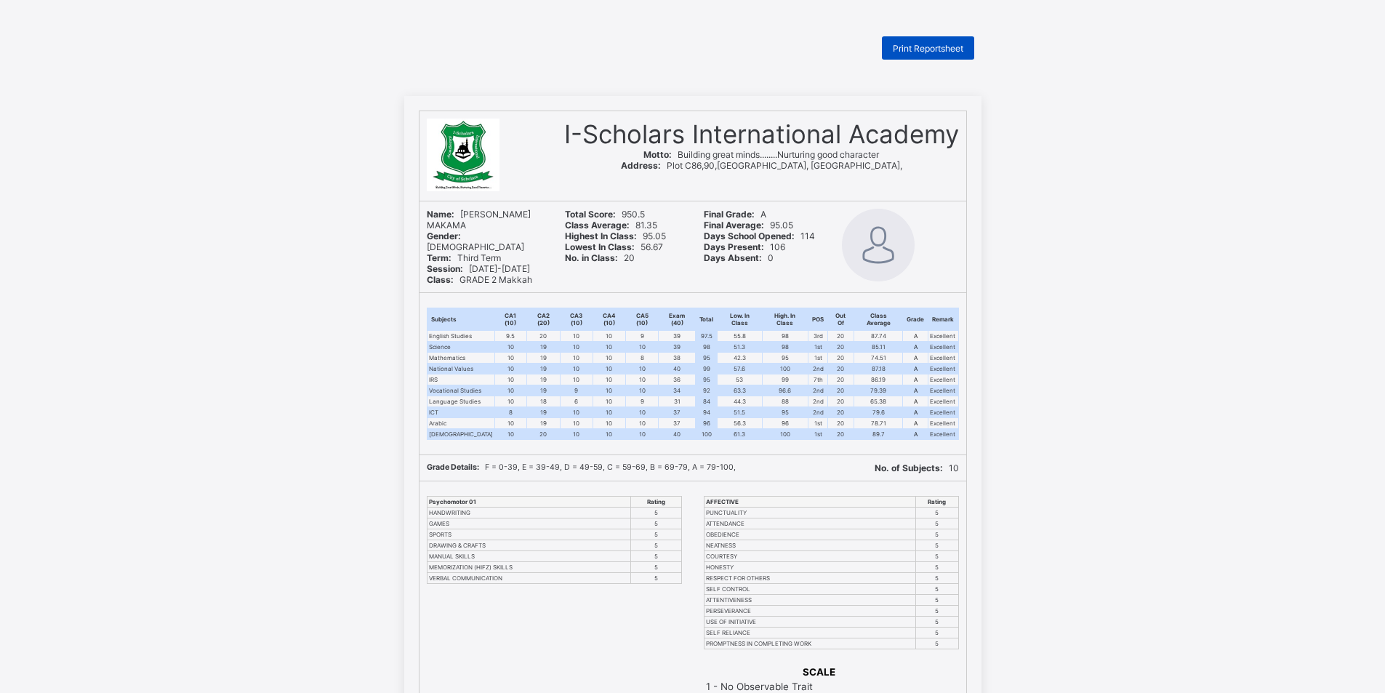
click at [924, 47] on span "Print Reportsheet" at bounding box center [928, 48] width 71 height 11
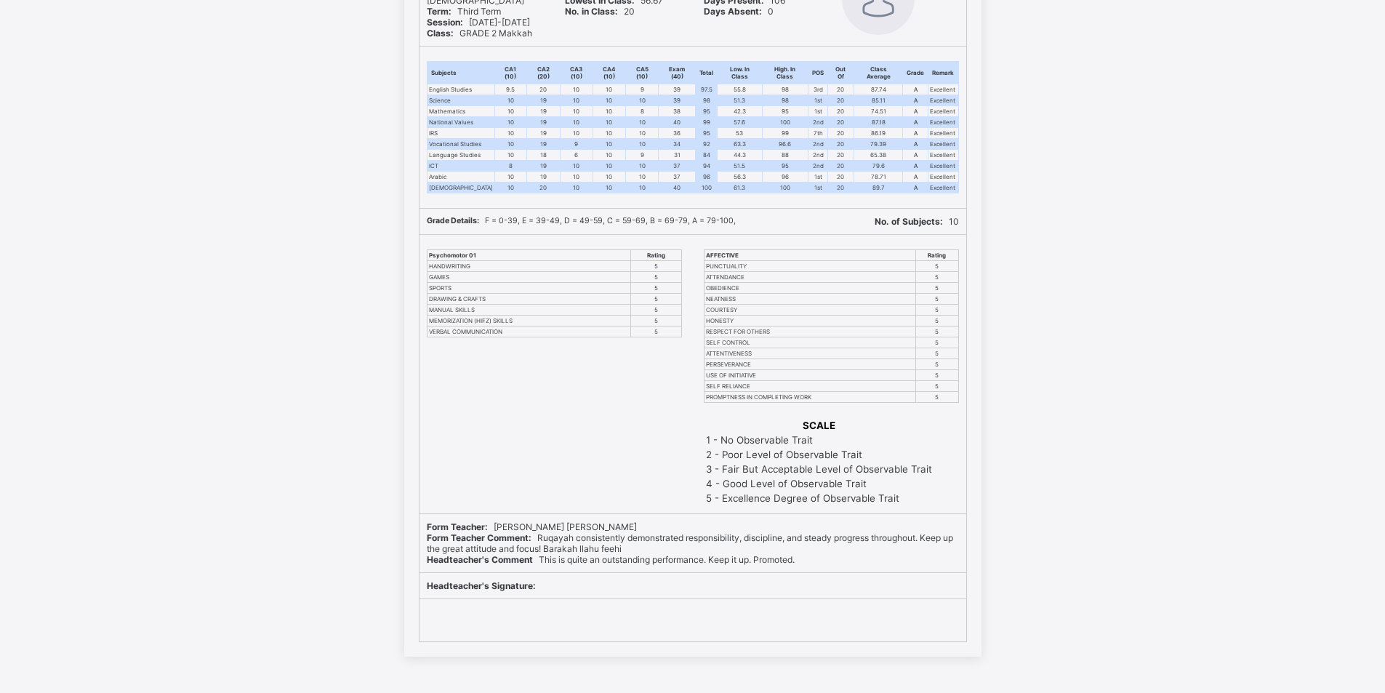
scroll to position [114, 0]
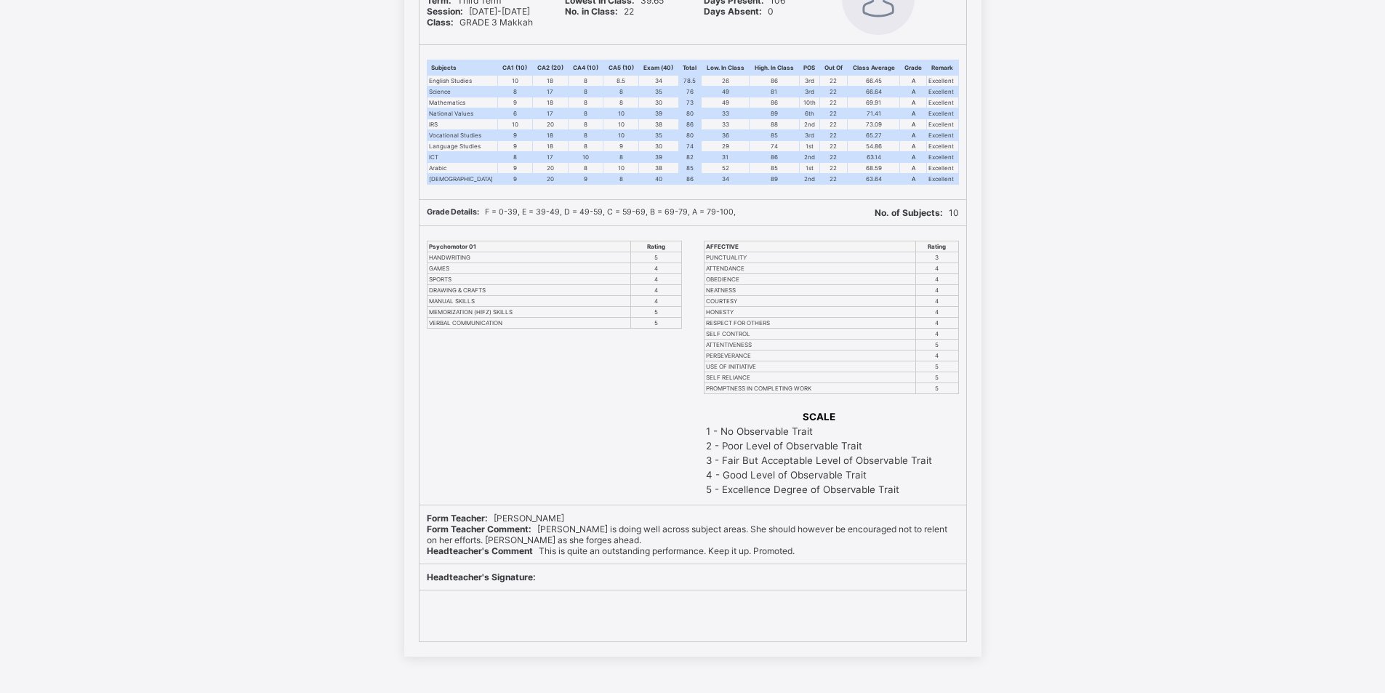
scroll to position [114, 0]
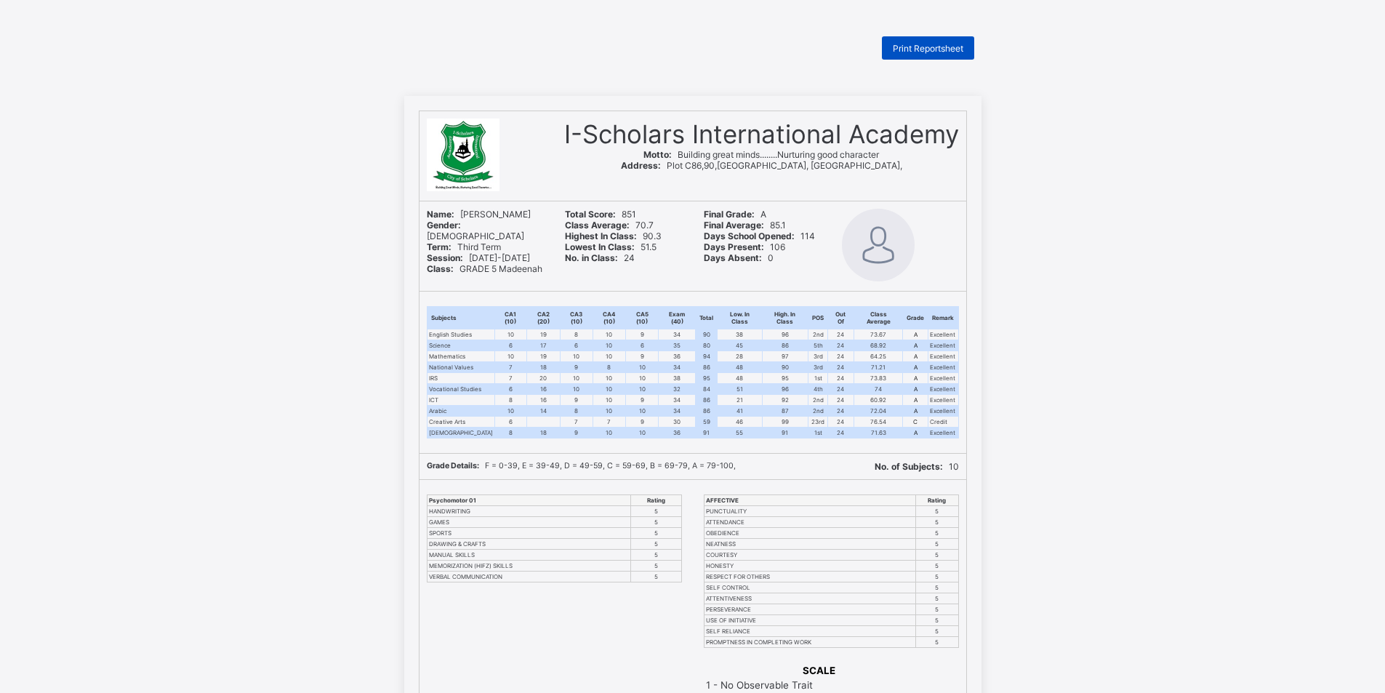
click at [936, 48] on span "Print Reportsheet" at bounding box center [928, 48] width 71 height 11
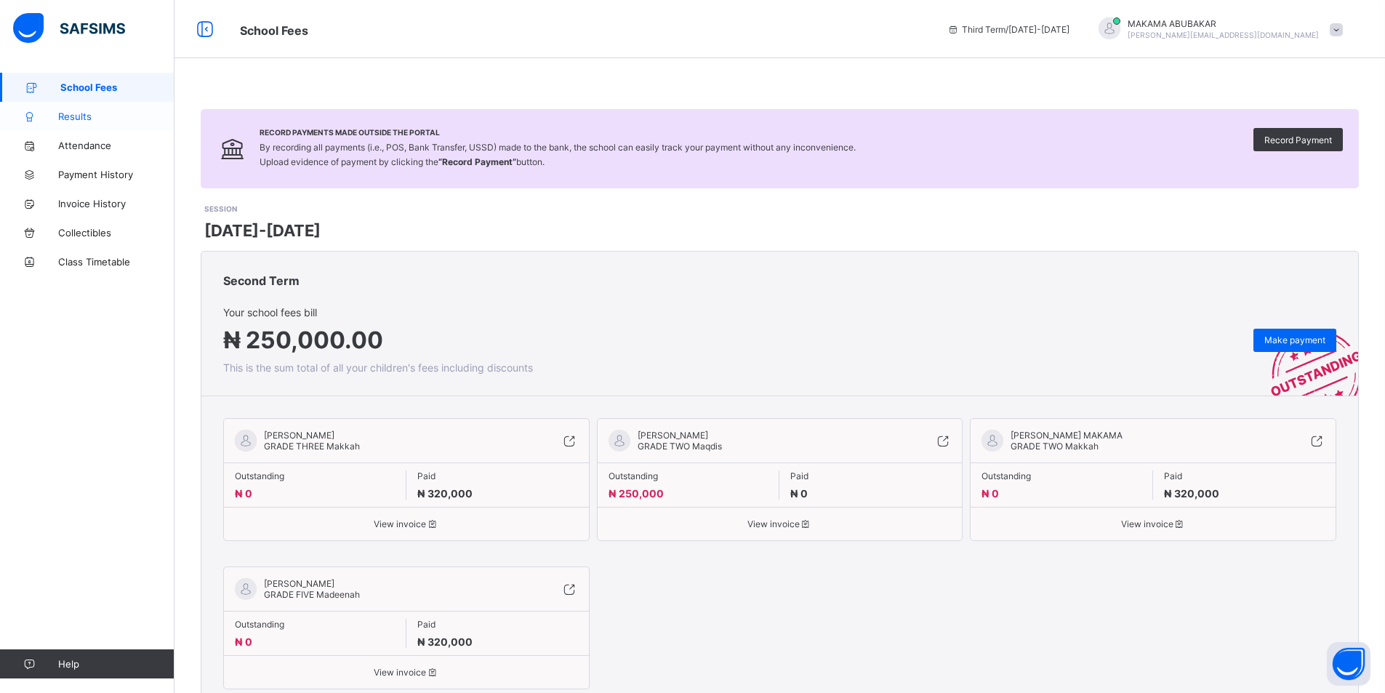
click at [57, 115] on icon at bounding box center [29, 116] width 58 height 11
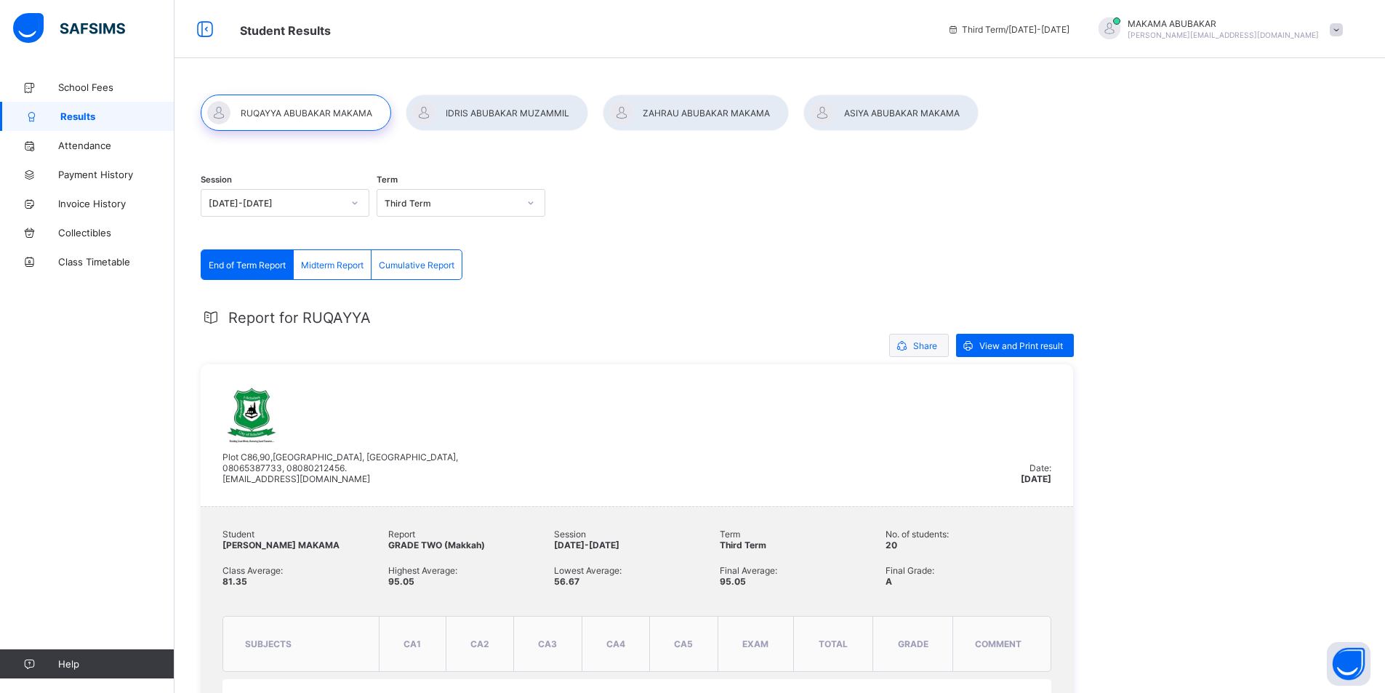
click at [919, 345] on span "Share" at bounding box center [925, 345] width 24 height 11
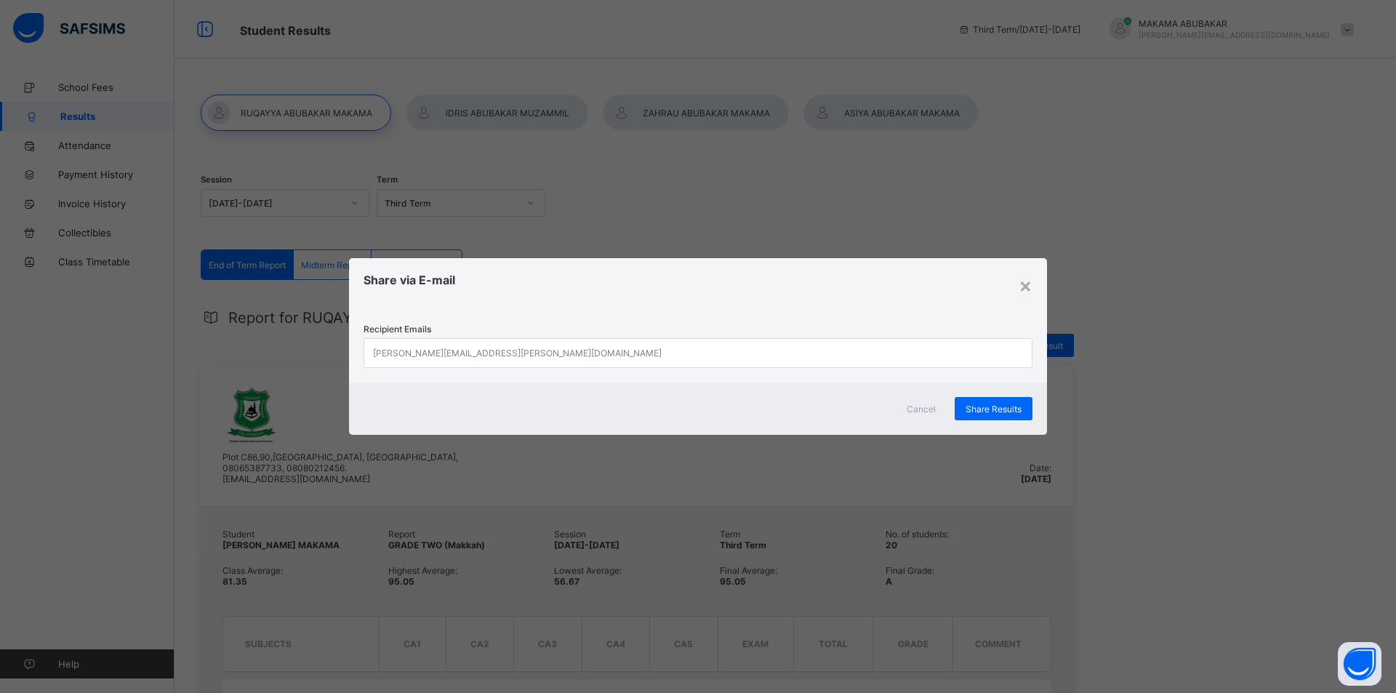
click at [919, 350] on div "john.doe@flexisaf.com" at bounding box center [684, 353] width 640 height 28
type input "**********"
click at [1013, 411] on span "Share Results" at bounding box center [993, 409] width 56 height 11
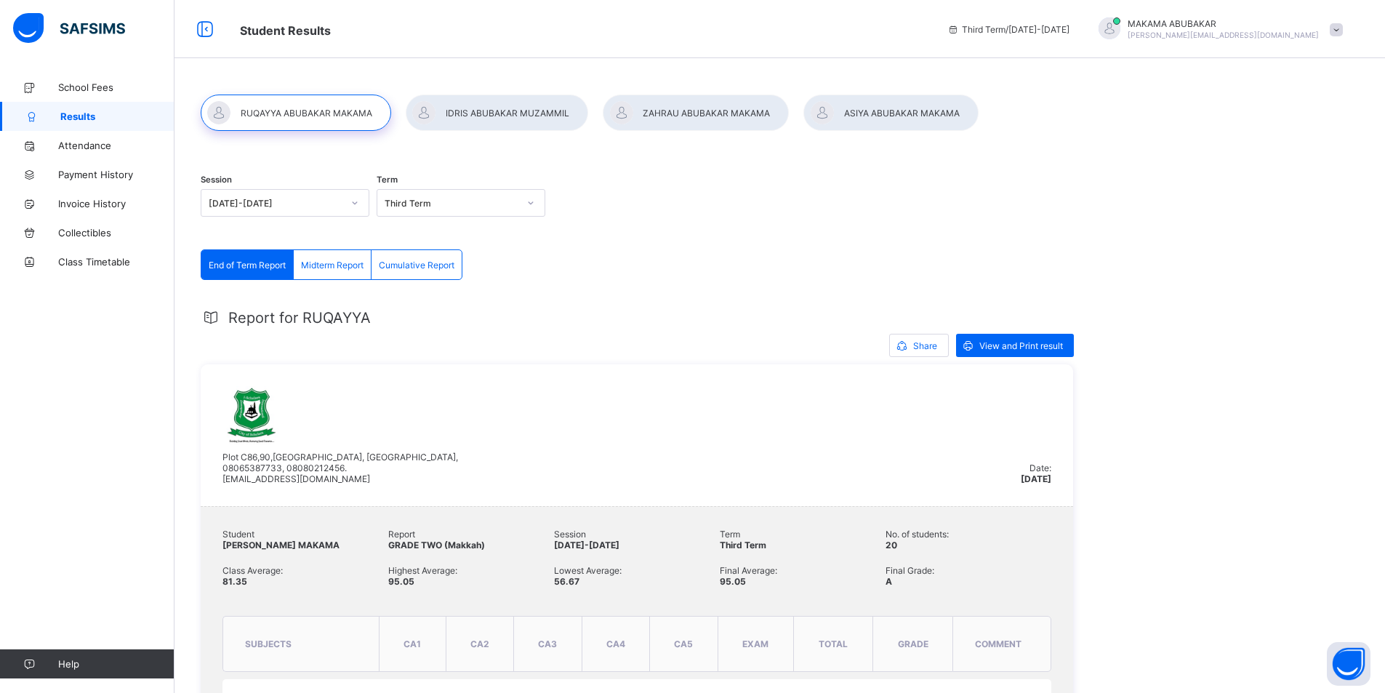
click at [438, 263] on span "Cumulative Report" at bounding box center [417, 265] width 76 height 11
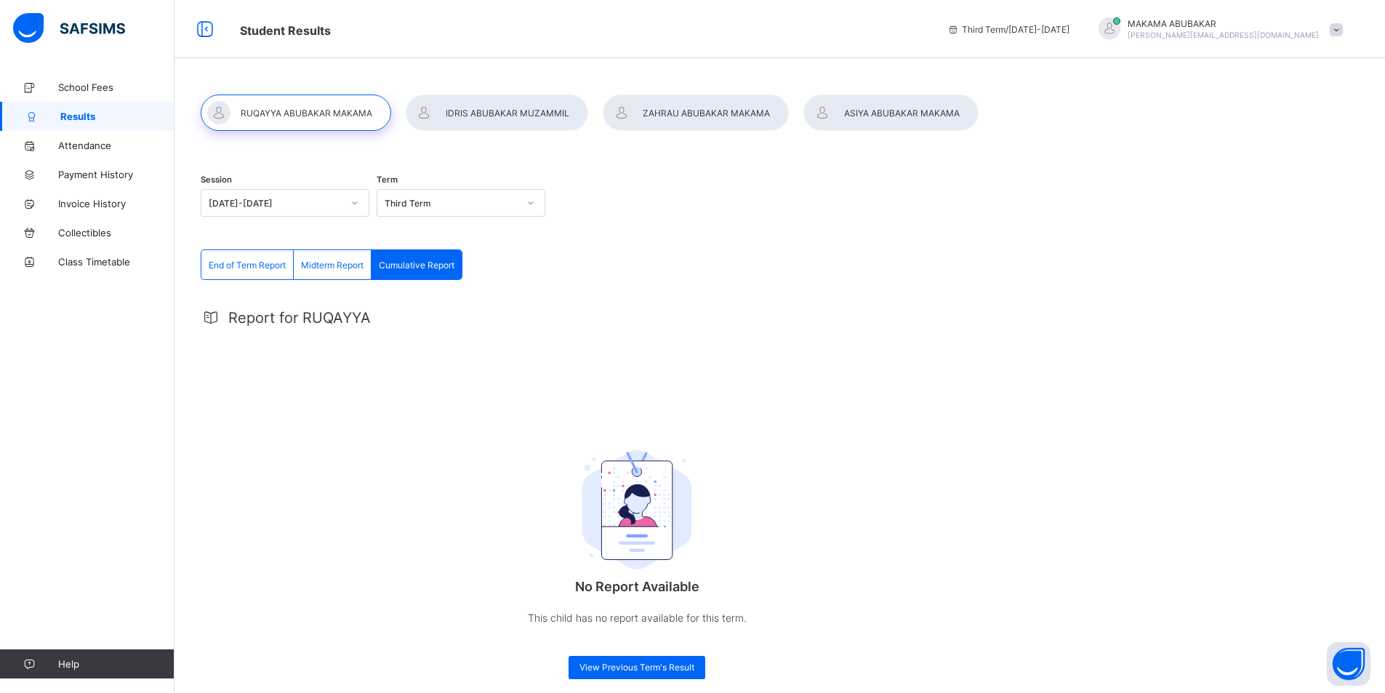
click at [337, 252] on div "Midterm Report" at bounding box center [333, 264] width 78 height 29
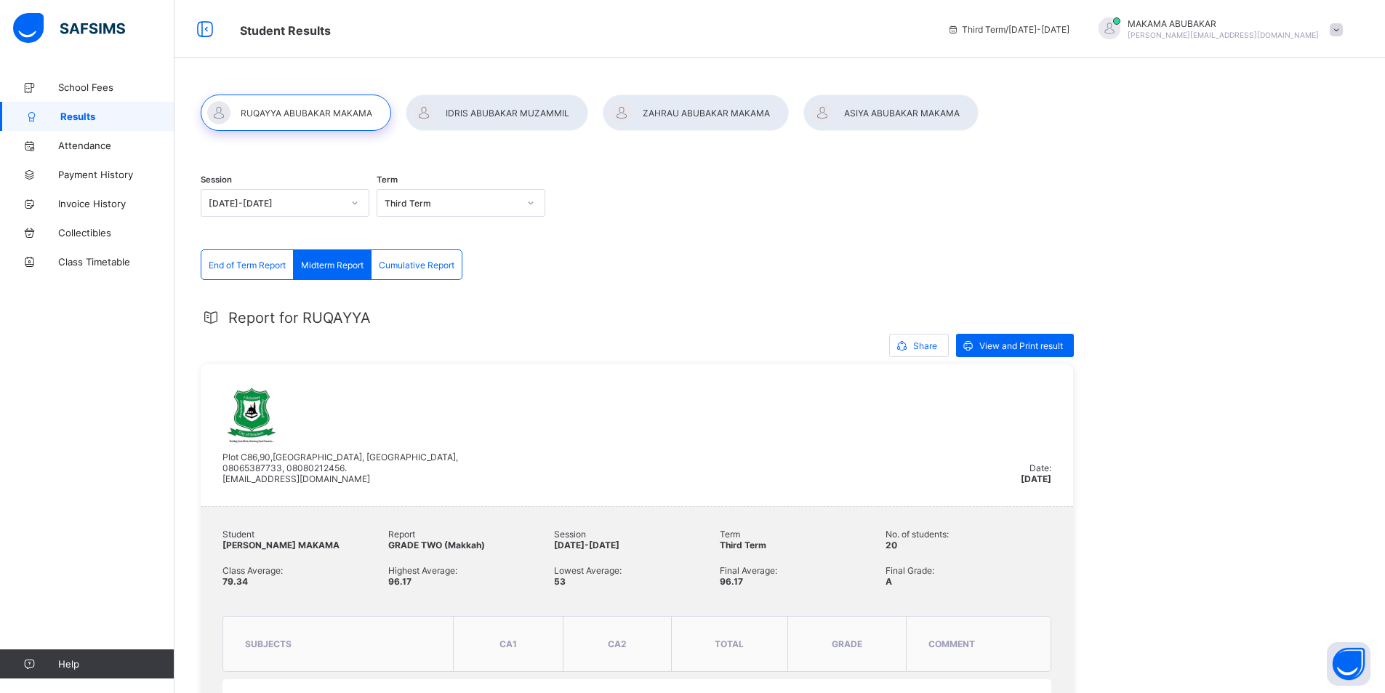
click at [256, 278] on div "End of Term Report" at bounding box center [247, 264] width 92 height 29
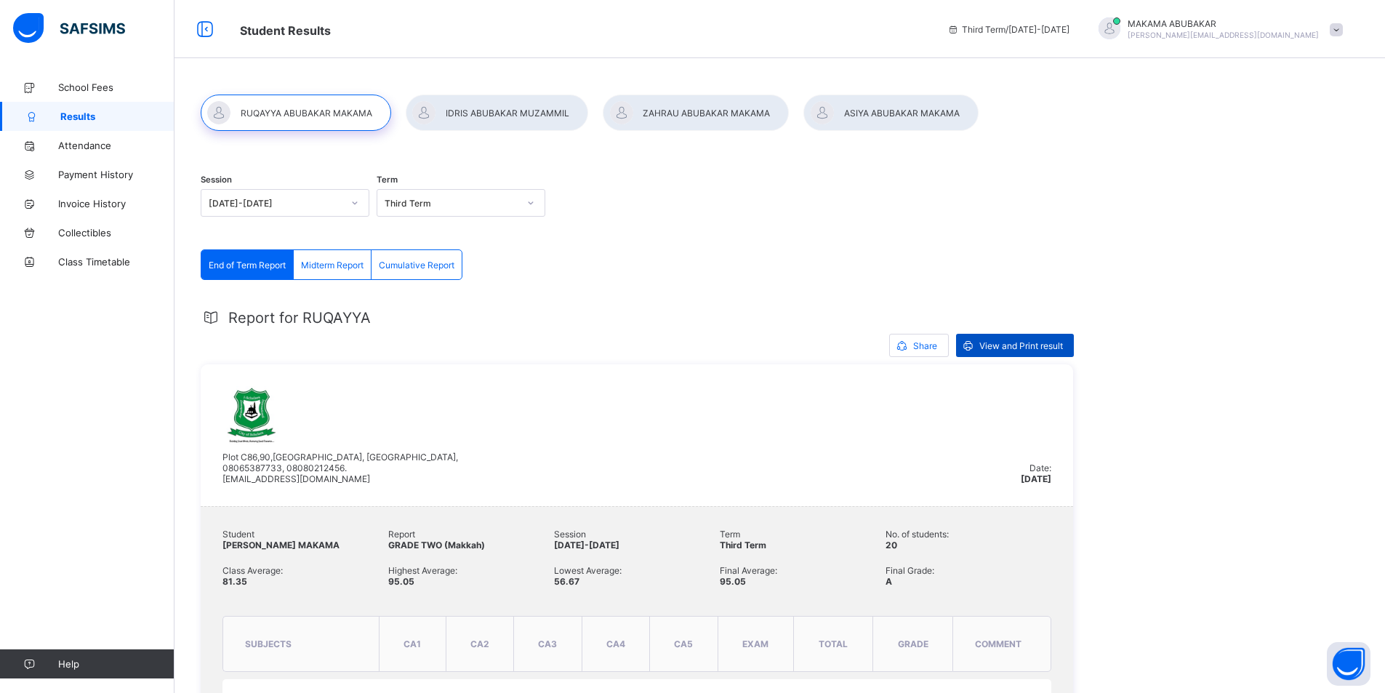
click at [994, 342] on span "View and Print result" at bounding box center [1021, 345] width 84 height 11
